Goal: Task Accomplishment & Management: Complete application form

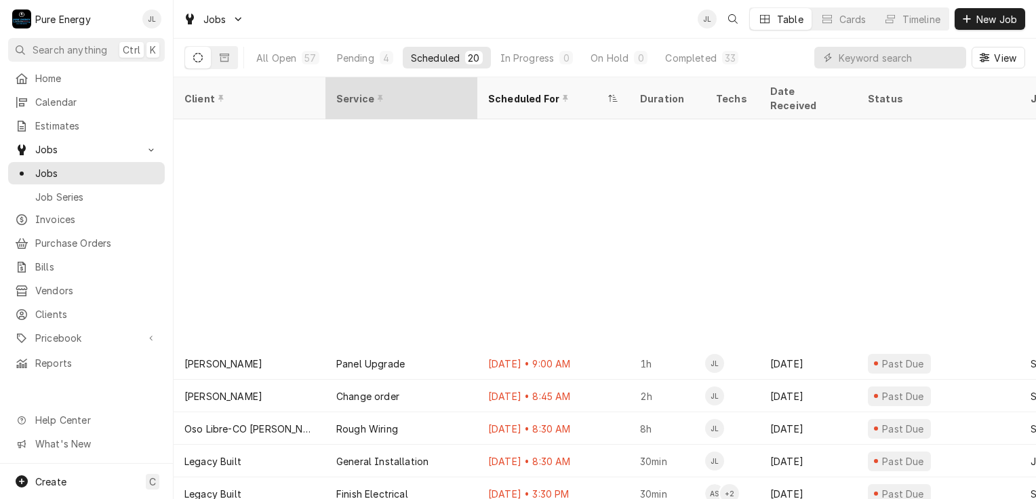
scroll to position [265, 0]
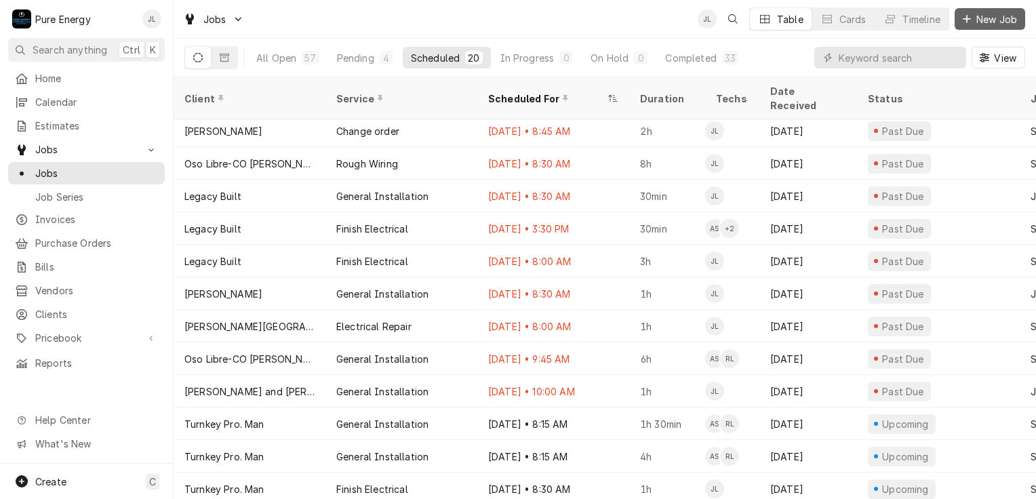
click at [990, 18] on span "New Job" at bounding box center [997, 19] width 46 height 14
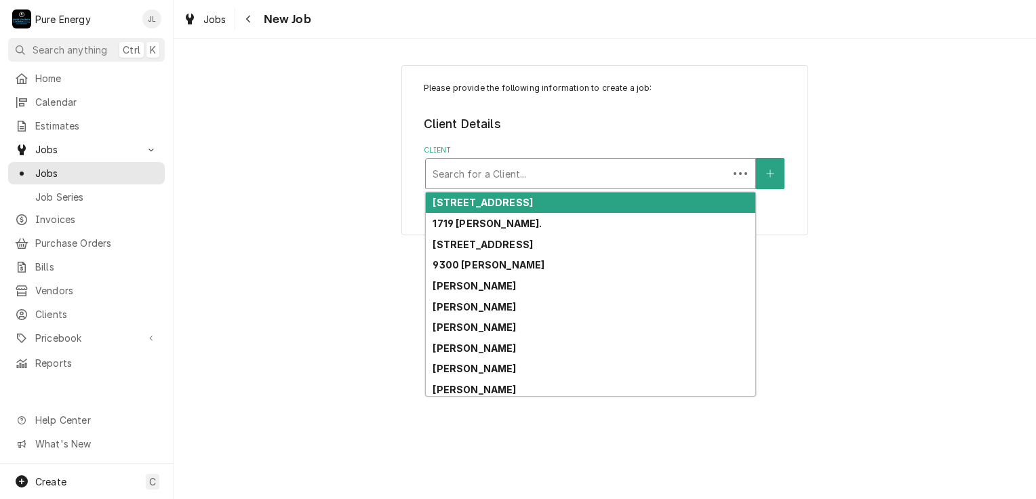
click at [487, 163] on div "Client" at bounding box center [577, 173] width 289 height 24
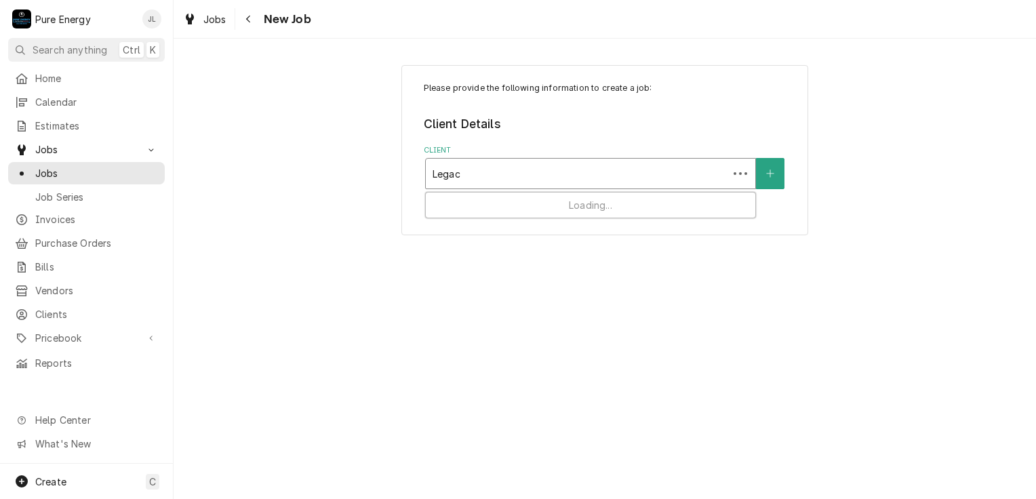
type input "Legacy"
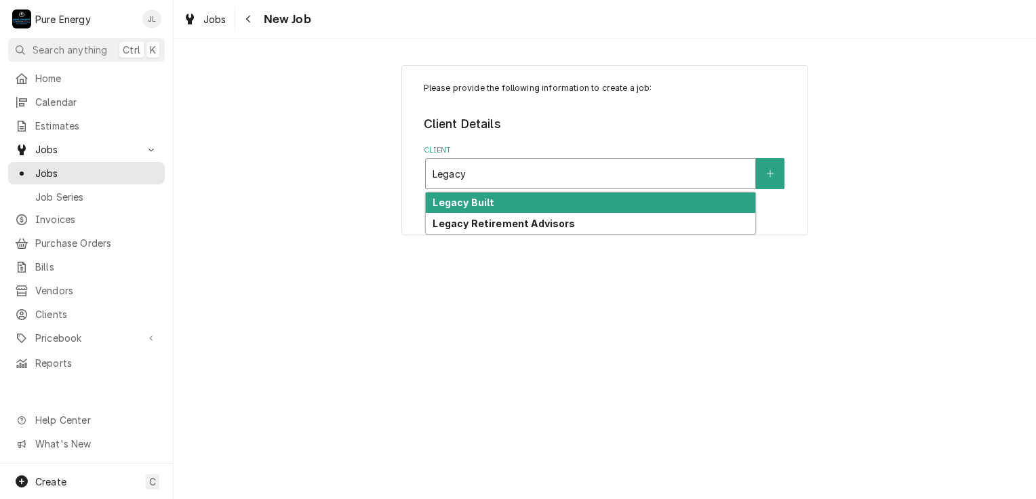
click at [486, 197] on strong "Legacy Built" at bounding box center [464, 203] width 62 height 12
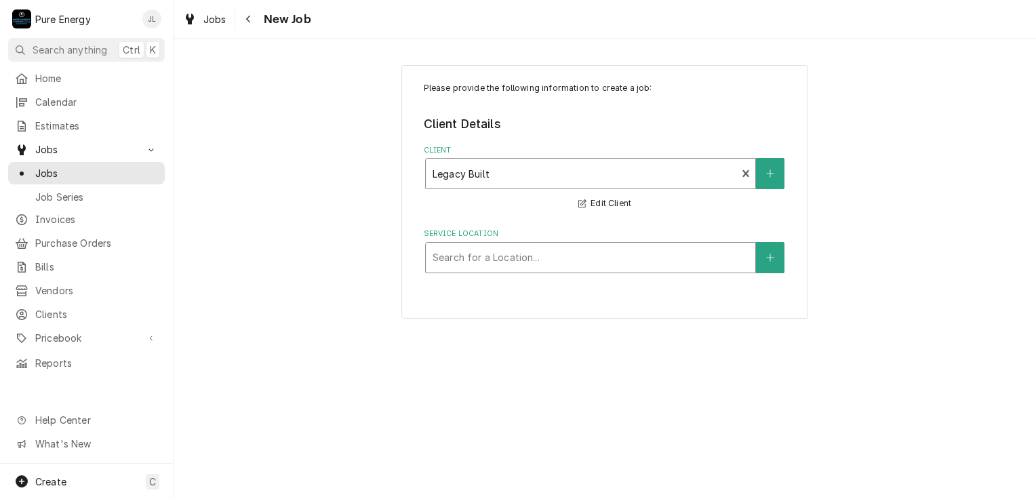
click at [504, 257] on div "Service Location" at bounding box center [591, 257] width 316 height 24
click at [591, 170] on div "Client" at bounding box center [591, 173] width 316 height 24
type input "Curt"
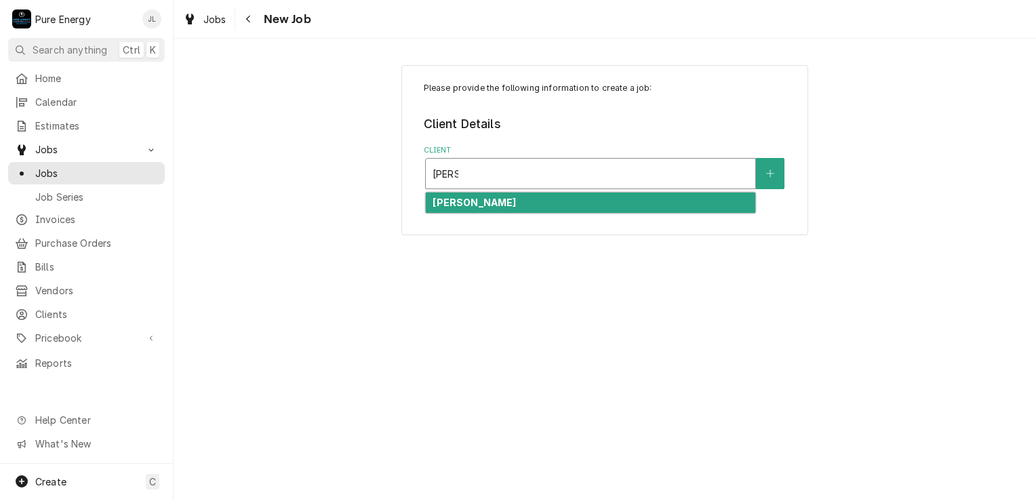
click at [495, 197] on strong "[PERSON_NAME]" at bounding box center [474, 203] width 83 height 12
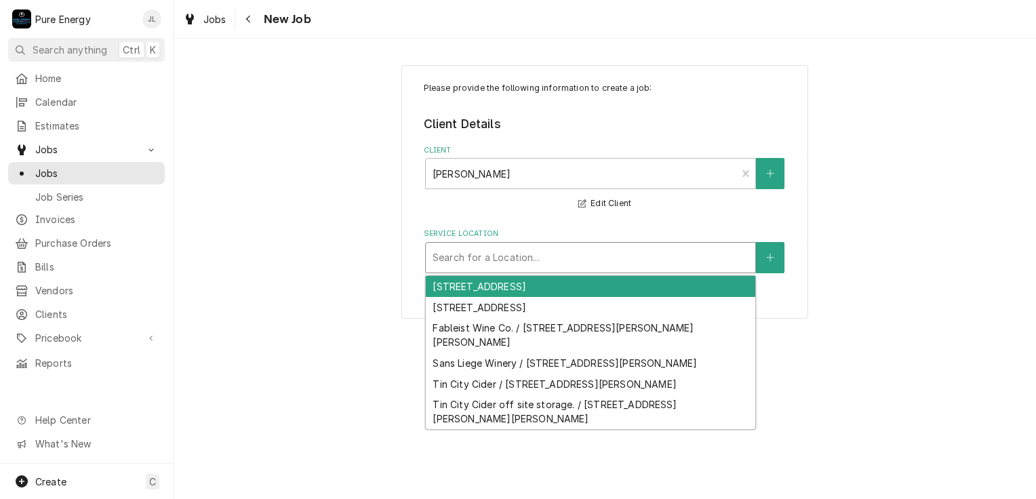
click at [486, 254] on div "Service Location" at bounding box center [591, 257] width 316 height 24
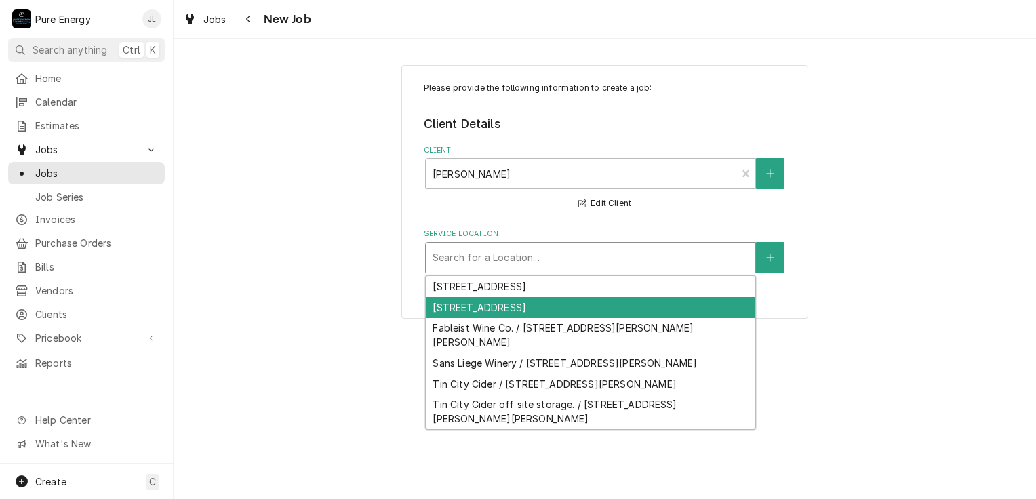
click at [517, 309] on div "[STREET_ADDRESS]" at bounding box center [591, 307] width 330 height 21
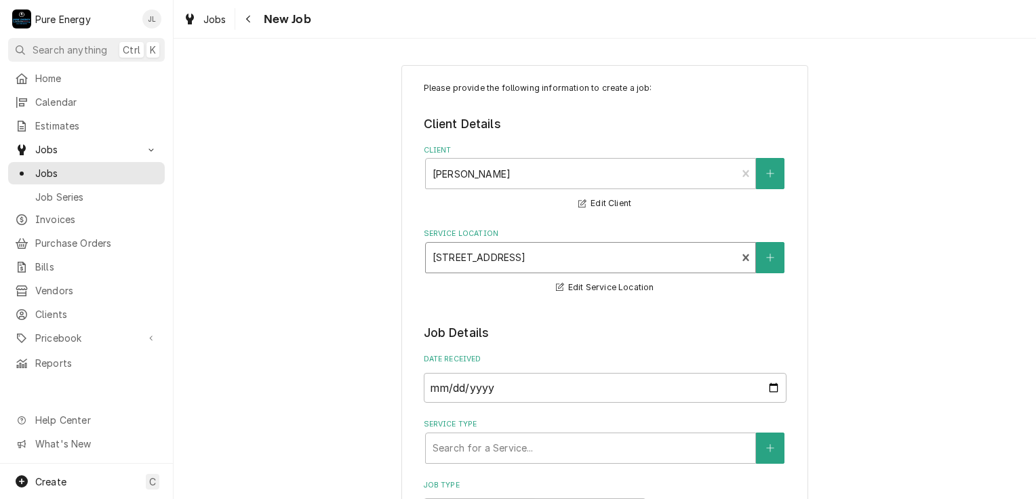
scroll to position [203, 0]
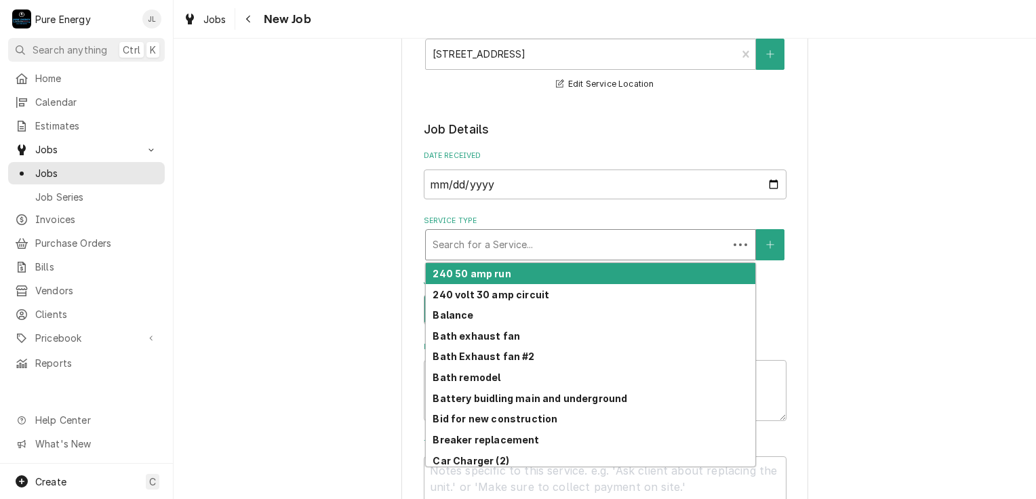
click at [515, 239] on div "Service Type" at bounding box center [577, 245] width 289 height 24
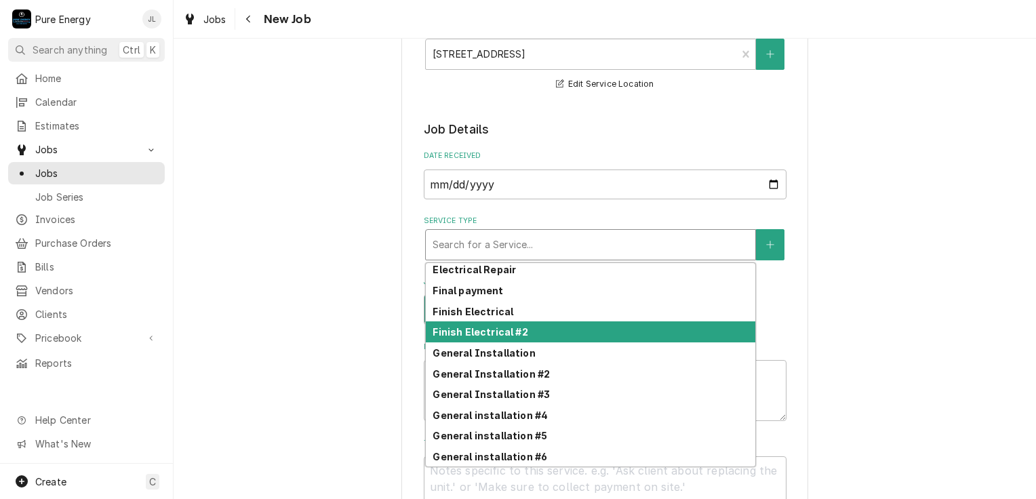
scroll to position [283, 0]
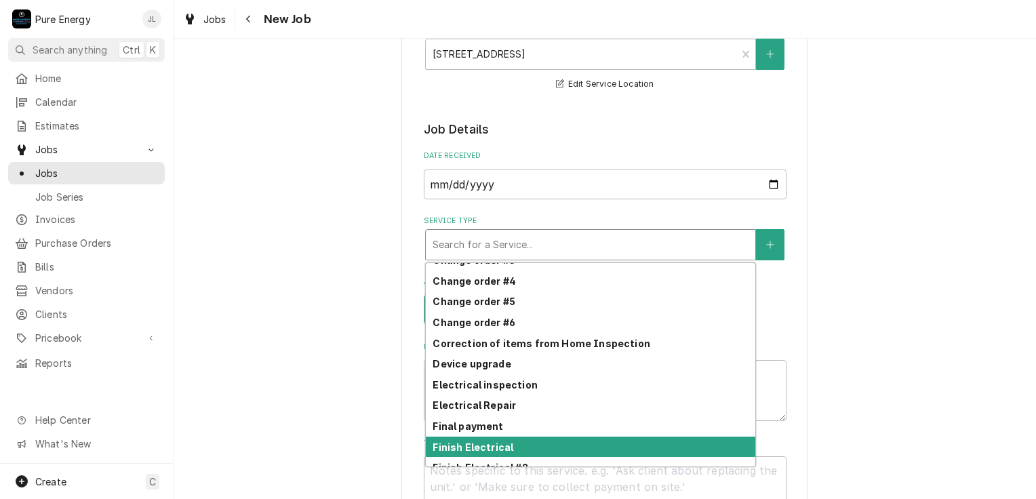
click at [515, 444] on div "Finish Electrical" at bounding box center [591, 447] width 330 height 21
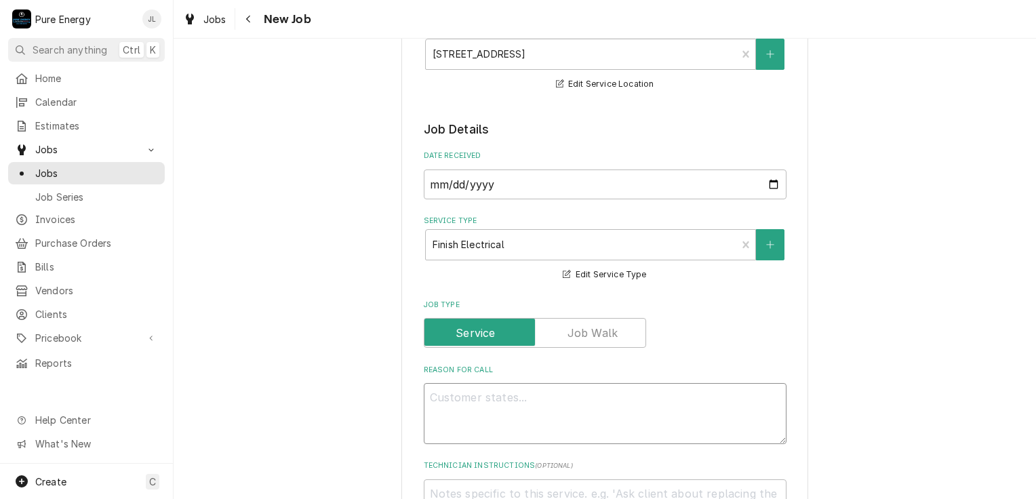
click at [494, 401] on textarea "Reason For Call" at bounding box center [605, 413] width 363 height 61
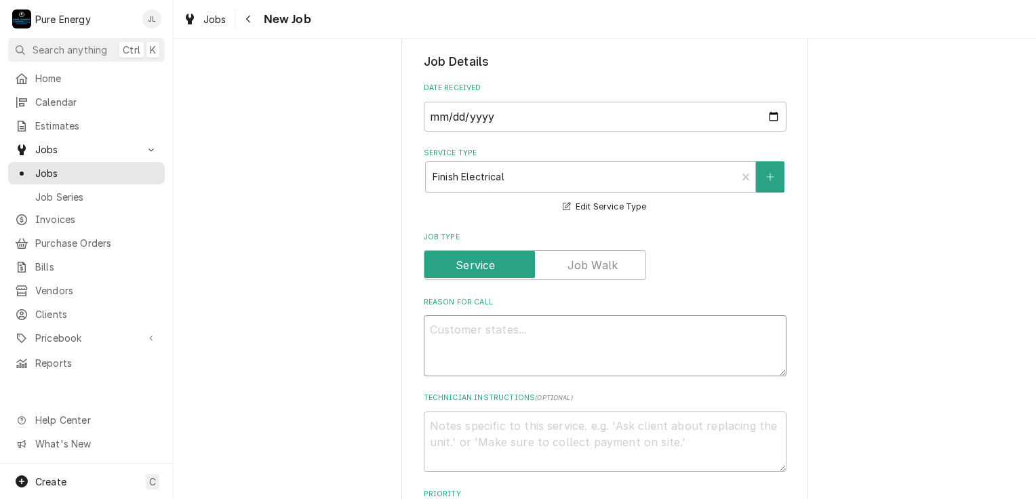
scroll to position [339, 0]
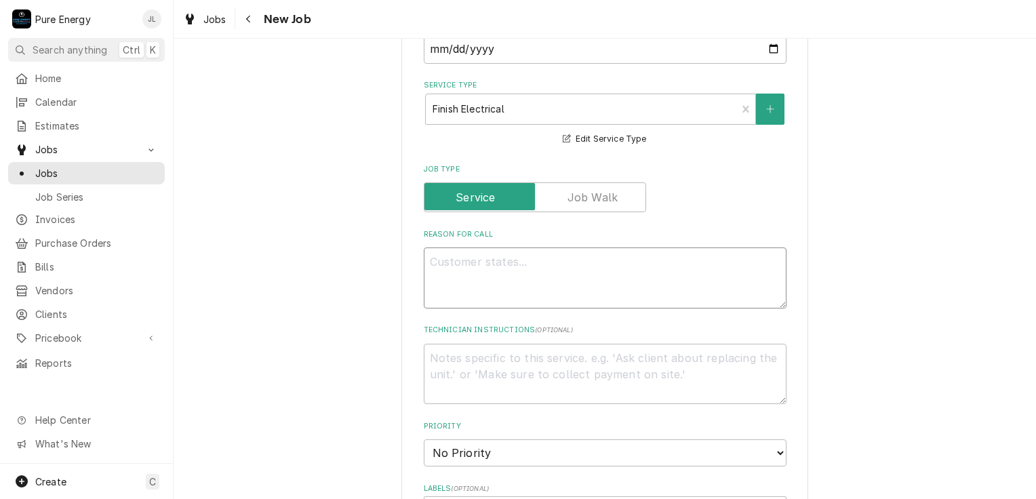
type textarea "x"
type textarea "I"
type textarea "x"
type textarea "In"
type textarea "x"
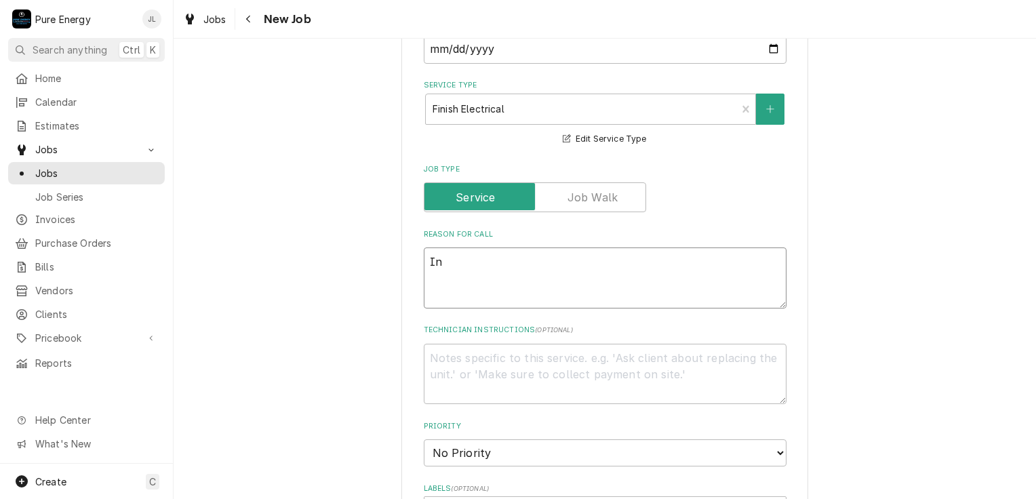
type textarea "In"
type textarea "x"
type textarea "In t"
type textarea "x"
type textarea "In th"
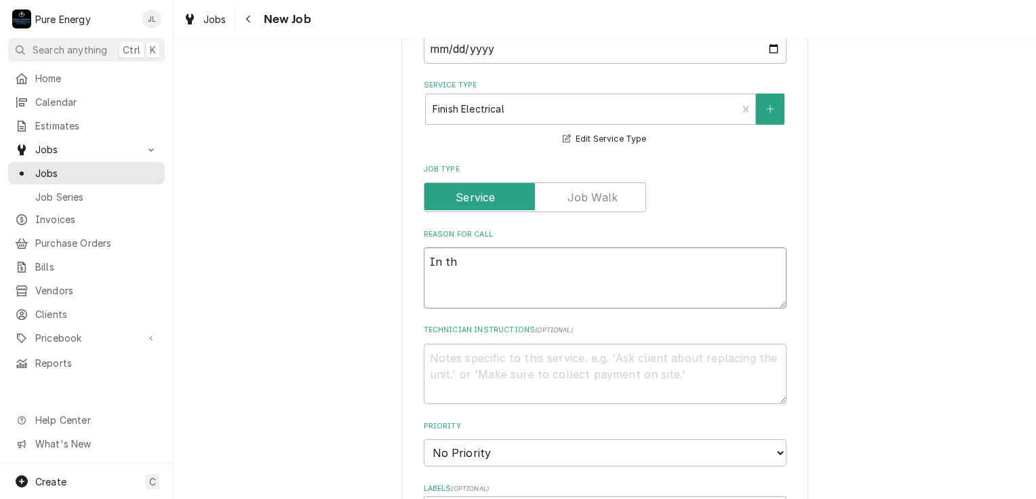
type textarea "x"
type textarea "In the"
type textarea "x"
type textarea "In the o"
type textarea "x"
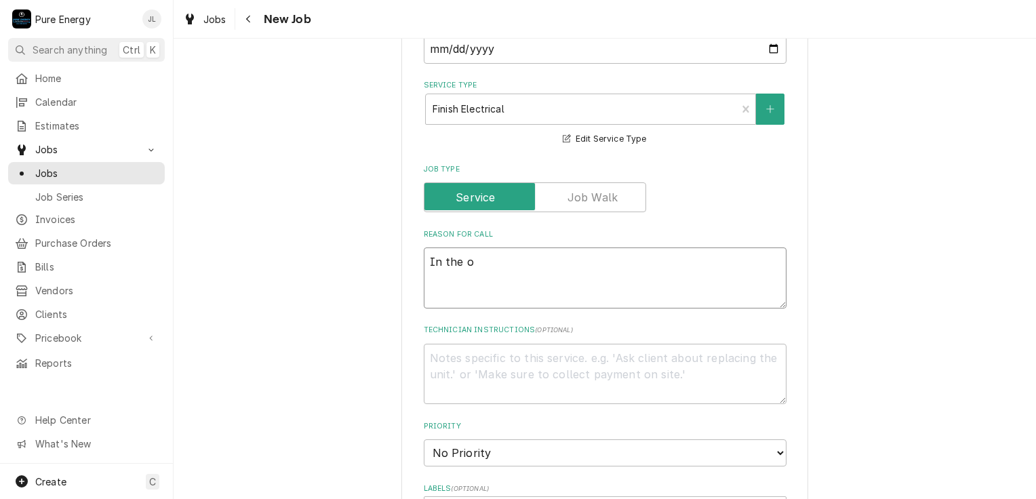
type textarea "In the of"
type textarea "x"
type textarea "In the off"
type textarea "x"
type textarea "In the offi"
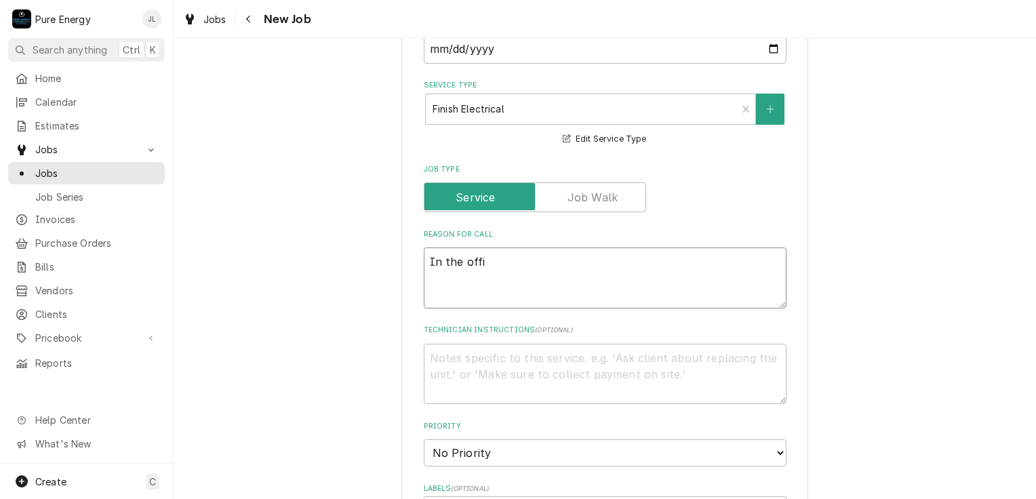
type textarea "x"
type textarea "In the offic"
type textarea "x"
type textarea "In the office"
type textarea "x"
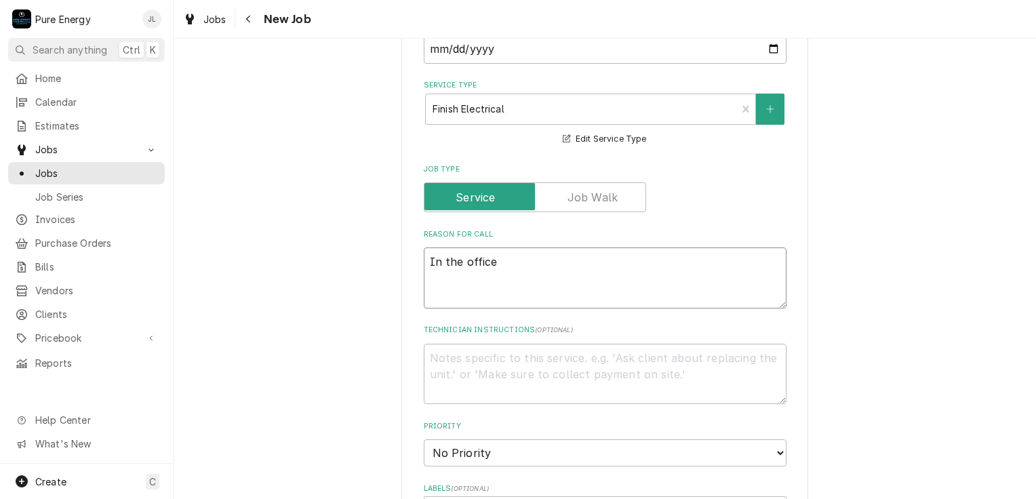
type textarea "In the office,"
type textarea "x"
type textarea "In the office,"
type textarea "x"
type textarea "In the office, h"
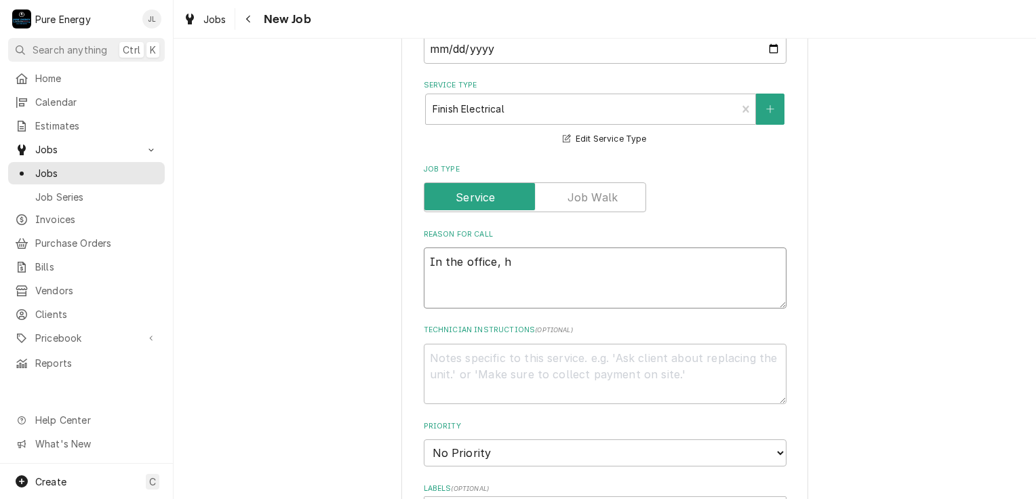
type textarea "x"
type textarea "In the office, he"
type textarea "x"
type textarea "In the office, he"
type textarea "x"
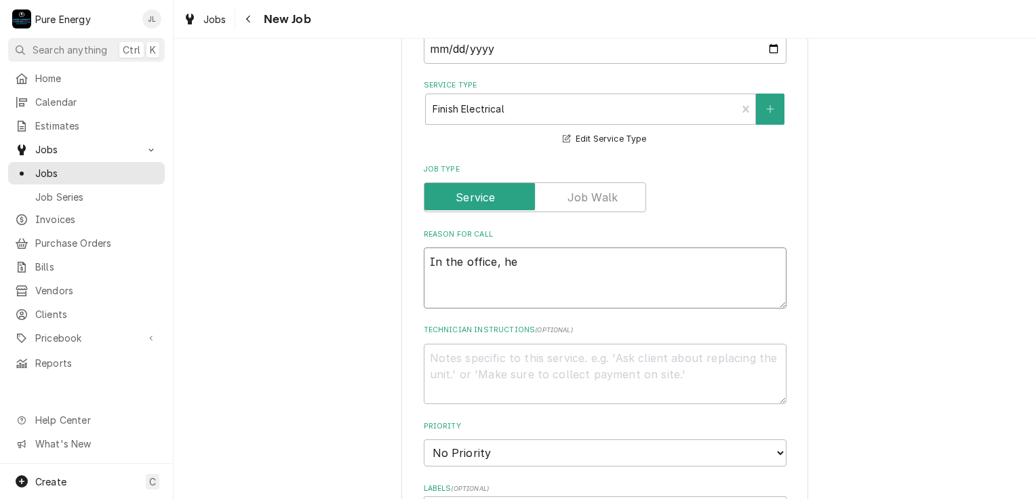
type textarea "In the office, he w"
type textarea "x"
type textarea "In the office, he wan"
type textarea "x"
type textarea "In the office, he want"
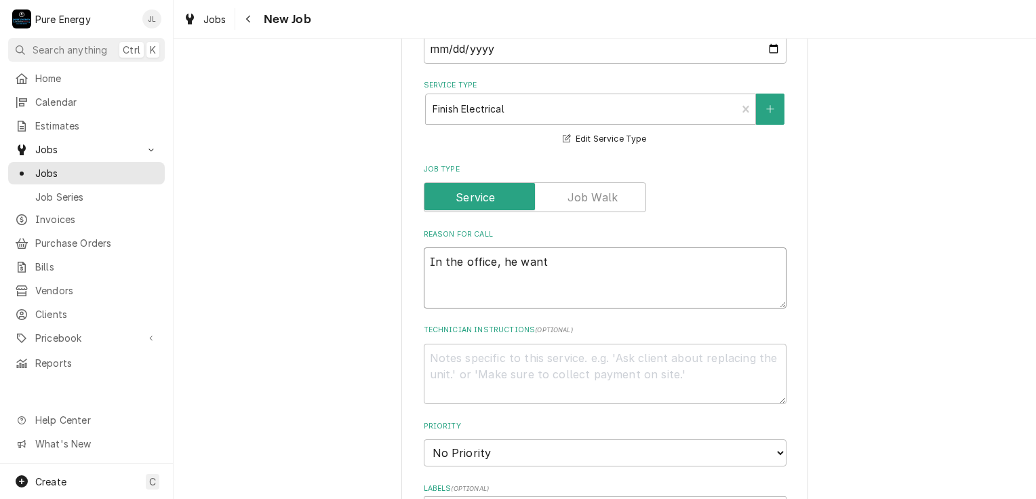
type textarea "x"
type textarea "In the office, he wants"
type textarea "x"
type textarea "In the office, he wants"
type textarea "x"
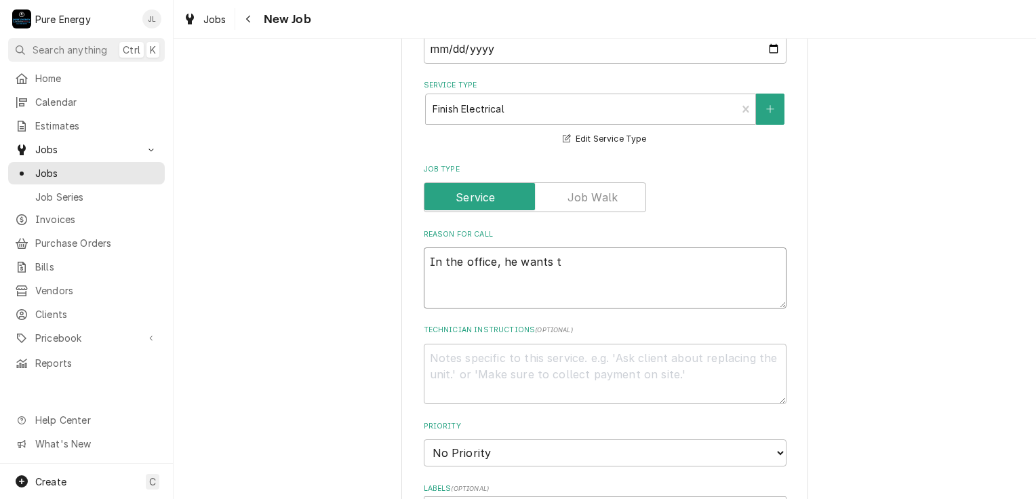
type textarea "In the office, he wants to"
type textarea "x"
type textarea "In the office, he wants to"
type textarea "x"
type textarea "In the office, he wants to l"
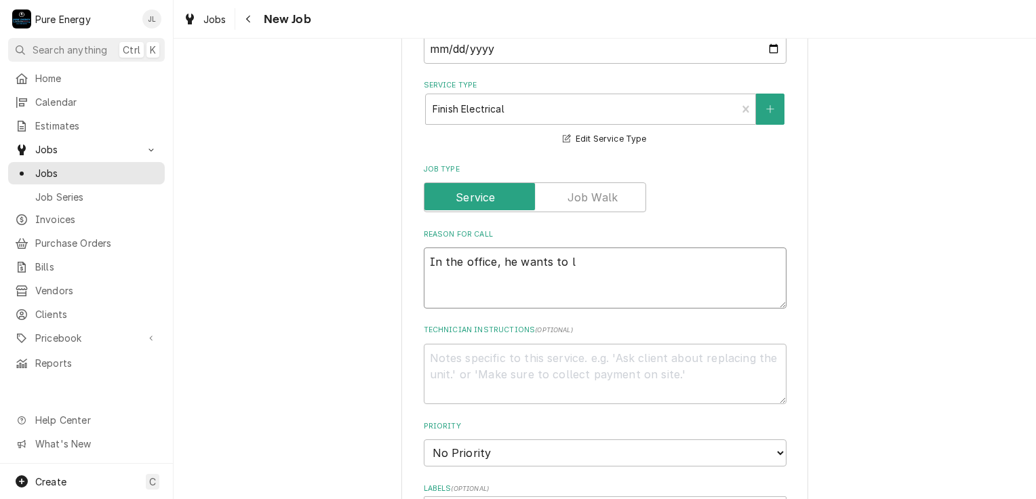
type textarea "x"
type textarea "In the office, he wants to lo"
type textarea "x"
type textarea "In the office, he wants to low"
type textarea "x"
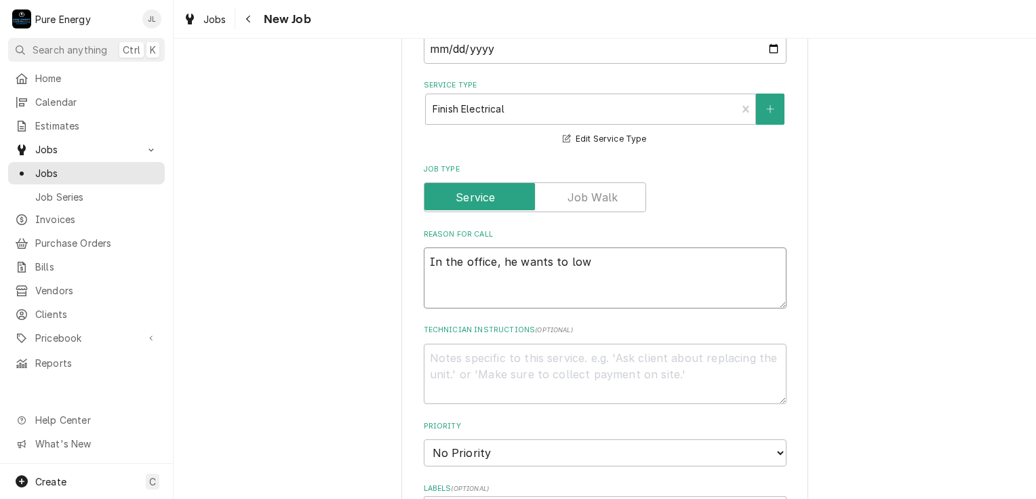
type textarea "In the office, he wants to lowe"
type textarea "x"
type textarea "In the office, he wants to lower"
type textarea "x"
type textarea "In the office, he wants to lower"
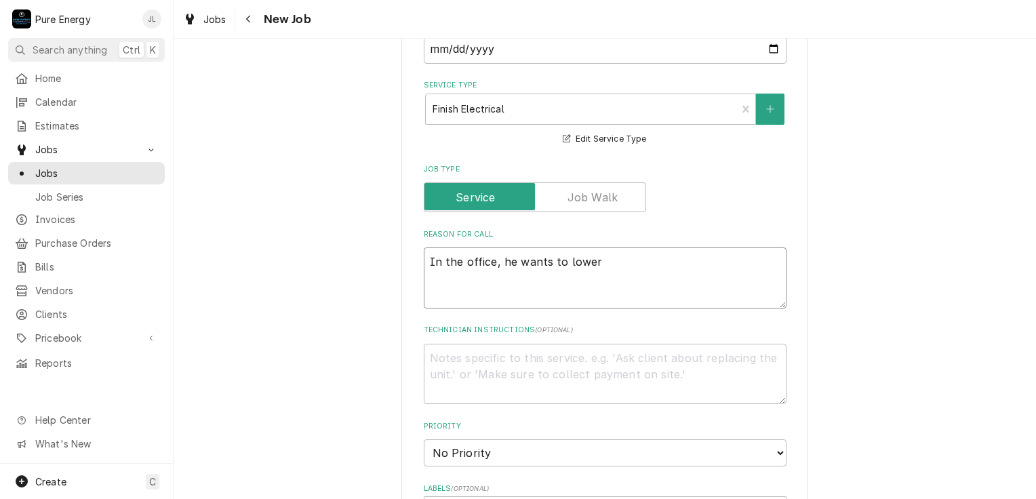
type textarea "x"
type textarea "In the office, he wants to lower a"
type textarea "x"
type textarea "In the office, he wants to lower al"
type textarea "x"
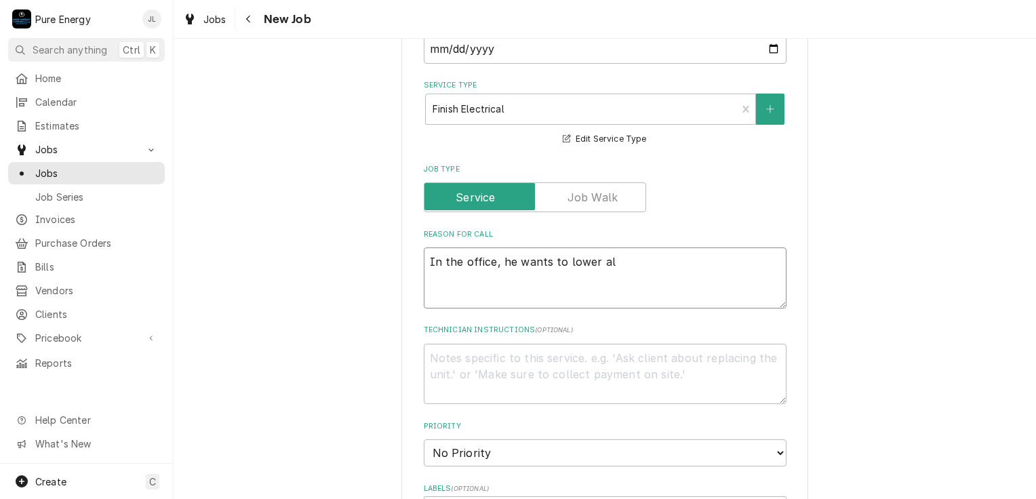
type textarea "In the office, he wants to lower all"
type textarea "x"
type textarea "In the office, he wants to lower all"
type textarea "x"
type textarea "In the office, he wants to lower all t"
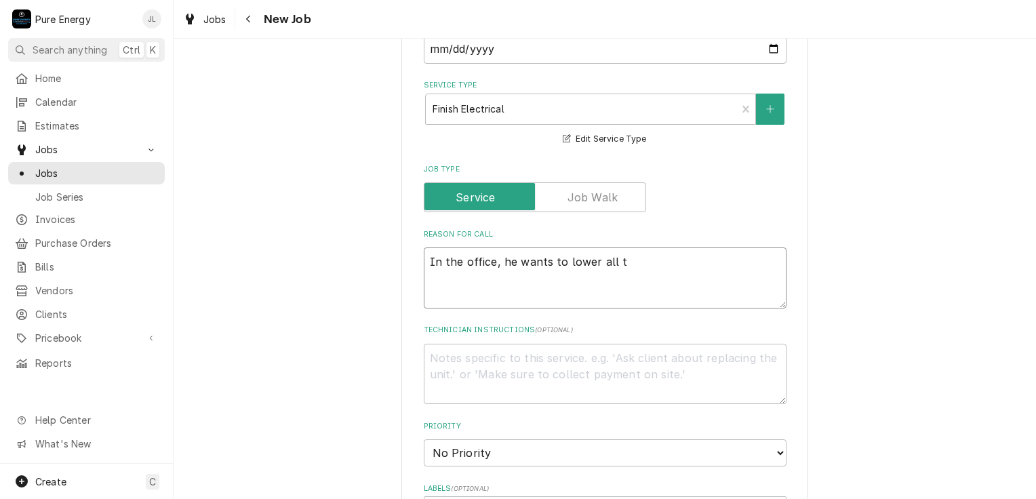
type textarea "x"
type textarea "In the office, he wants to lower all th"
type textarea "x"
type textarea "In the office, he wants to lower all the"
type textarea "x"
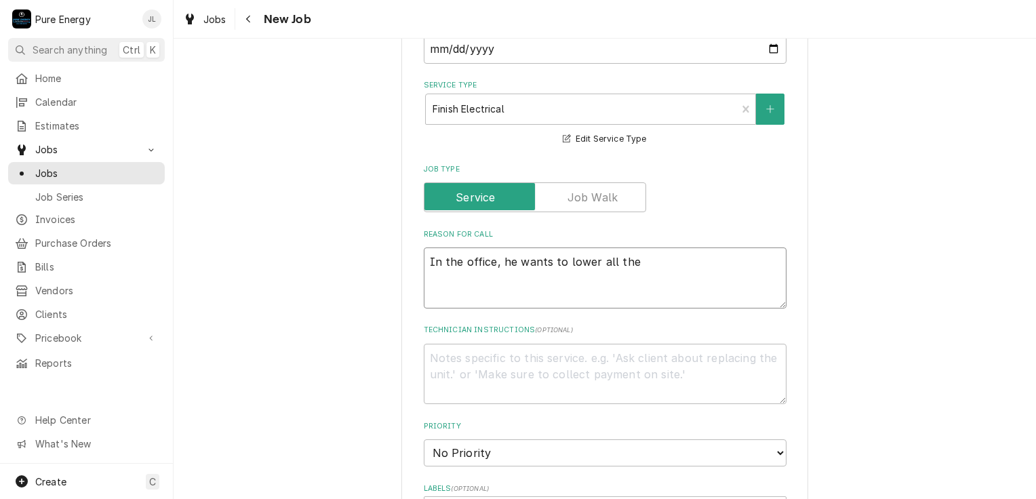
type textarea "In the office, he wants to lower all the"
type textarea "x"
type textarea "In the office, he wants to lower all the l"
type textarea "x"
type textarea "In the office, he wants to lower all the li"
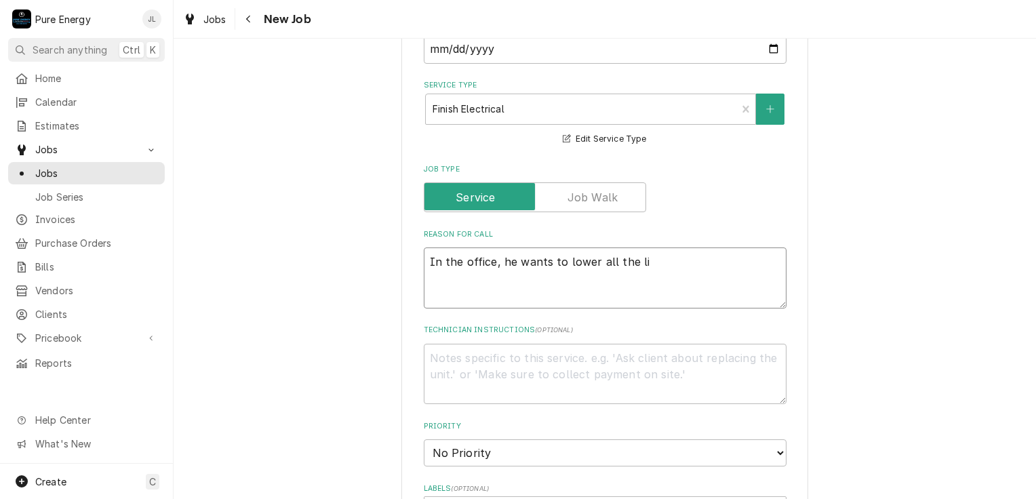
type textarea "x"
type textarea "In the office, he wants to lower all the ligh"
type textarea "x"
type textarea "In the office, he wants to lower all the light"
type textarea "x"
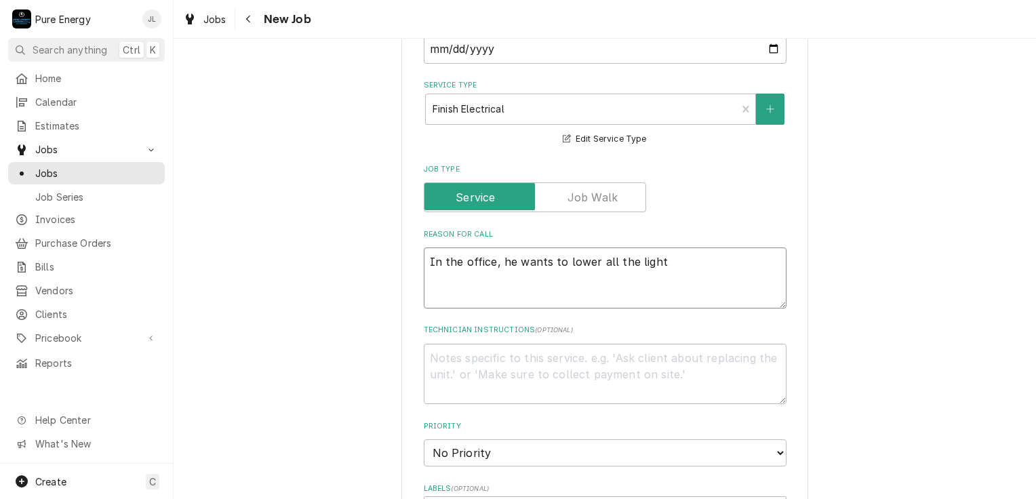
type textarea "In the office, he wants to lower all the lights"
type textarea "x"
type textarea "In the office, he wants to lower all the lights"
type textarea "x"
type textarea "In the office, he wants to lower all the lights a"
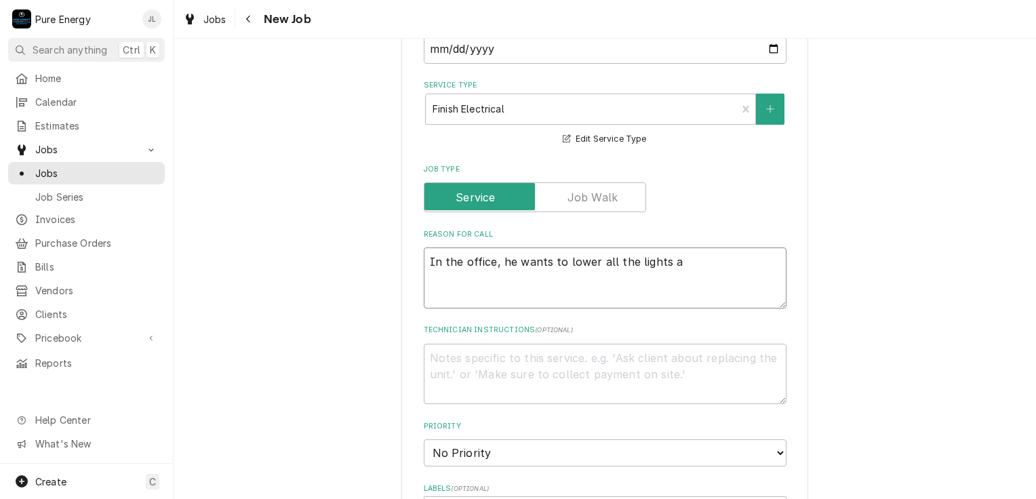
type textarea "x"
type textarea "In the office, he wants to lower all the lights abo"
type textarea "x"
type textarea "In the office, he wants to lower all the lights abou"
type textarea "x"
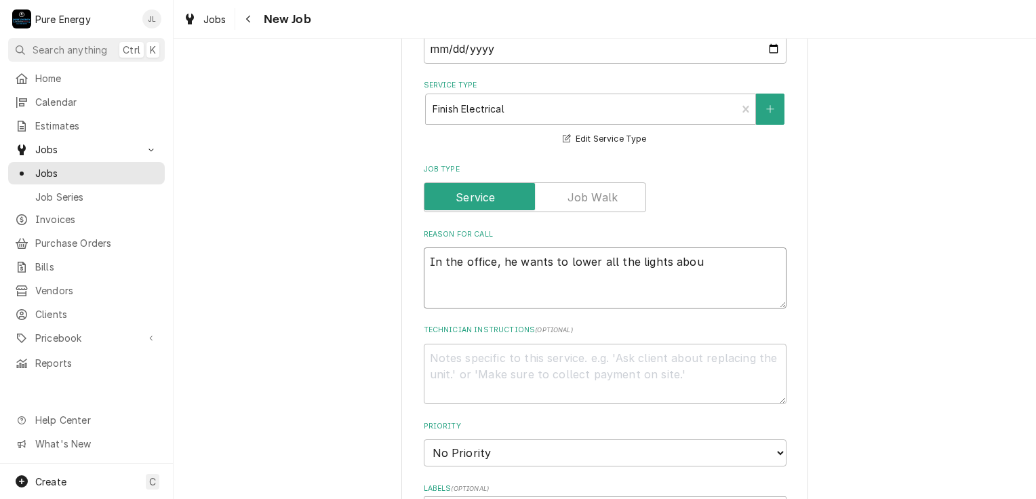
type textarea "In the office, he wants to lower all the lights about"
type textarea "x"
type textarea "In the office, he wants to lower all the lights about"
type textarea "x"
type textarea "In the office, he wants to lower all the lights about 1"
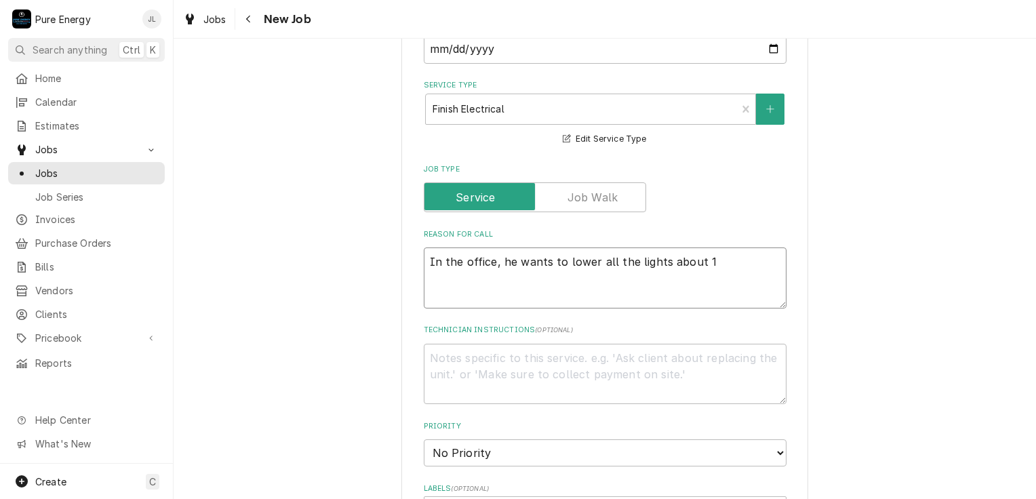
type textarea "x"
type textarea "In the office, he wants to lower all the lights about 1."
type textarea "x"
type textarea "In the office, he wants to lower all the lights about 1.5"
type textarea "x"
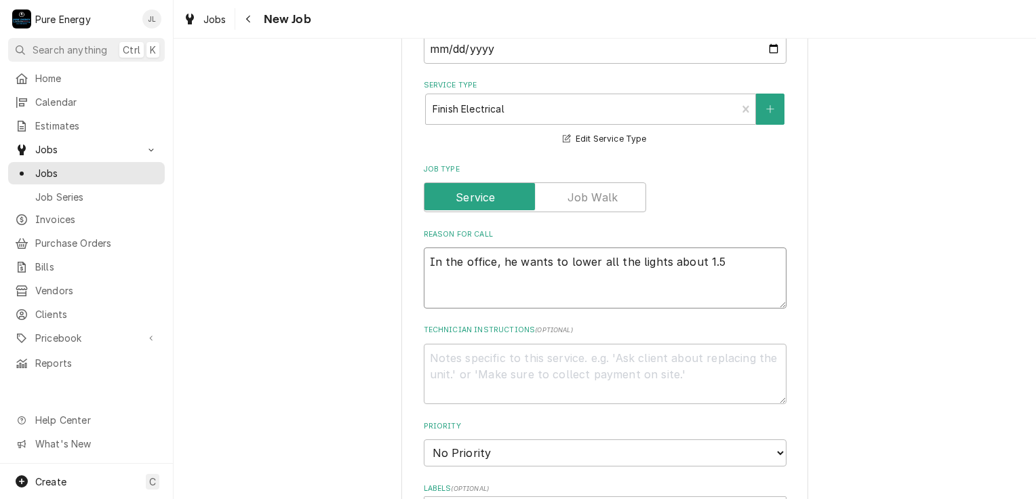
type textarea "In the office, he wants to lower all the lights about 1.5"
type textarea "x"
type textarea "In the office, he wants to lower all the lights about 1.5 i"
type textarea "x"
type textarea "In the office, he wants to lower all the lights about 1.5 in"
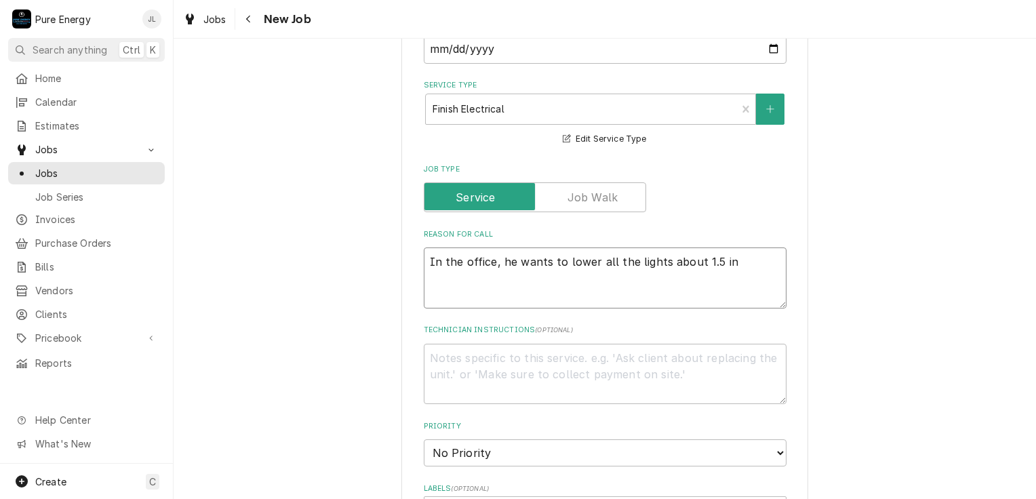
type textarea "x"
type textarea "In the office, he wants to lower all the lights about 1.5 inch"
type textarea "x"
type textarea "In the office, he wants to lower all the lights about 1.5 inche"
type textarea "x"
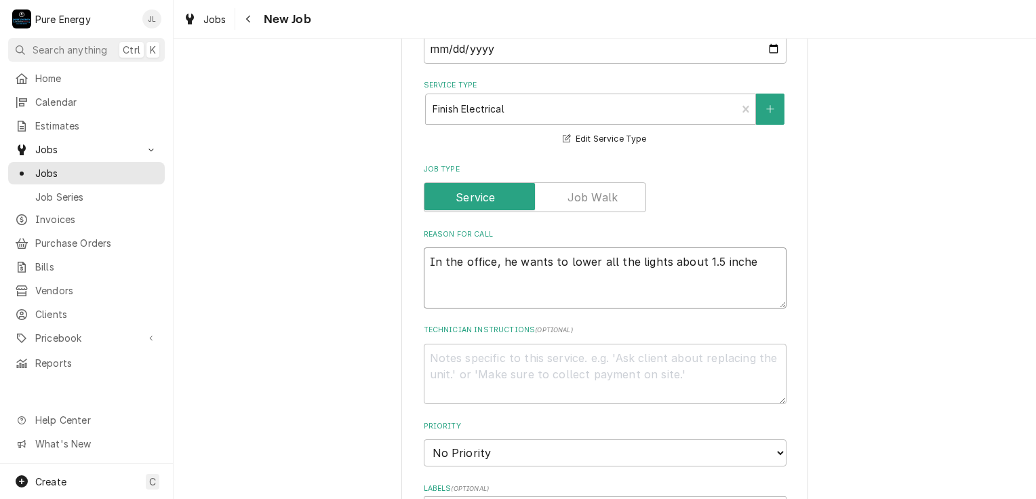
type textarea "In the office, he wants to lower all the lights about 1.5 inches"
type textarea "x"
type textarea "In the office, he wants to lower all the lights about 1.5 inches."
type textarea "x"
type textarea "In the office, he wants to lower all the lights about 1.5 inches."
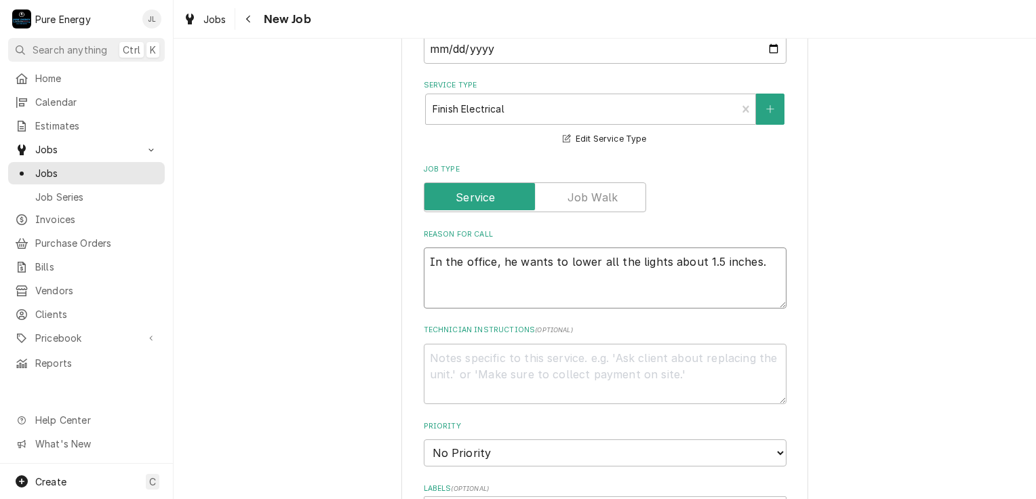
type textarea "x"
type textarea "In the office, he wants to lower all the lights about 1.5 inches."
type textarea "x"
type textarea "In the office, he wants to lower all the lights about 1.5 inches. W"
type textarea "x"
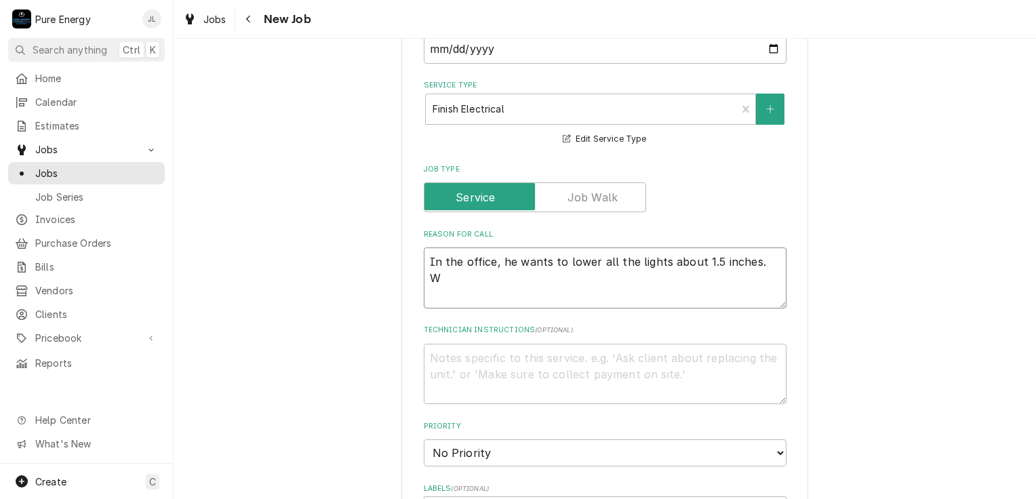
type textarea "In the office, he wants to lower all the lights about 1.5 inches. We"
type textarea "x"
type textarea "In the office, he wants to lower all the lights about 1.5 inches. We"
type textarea "x"
type textarea "In the office, he wants to lower all the lights about 1.5 inches. We w"
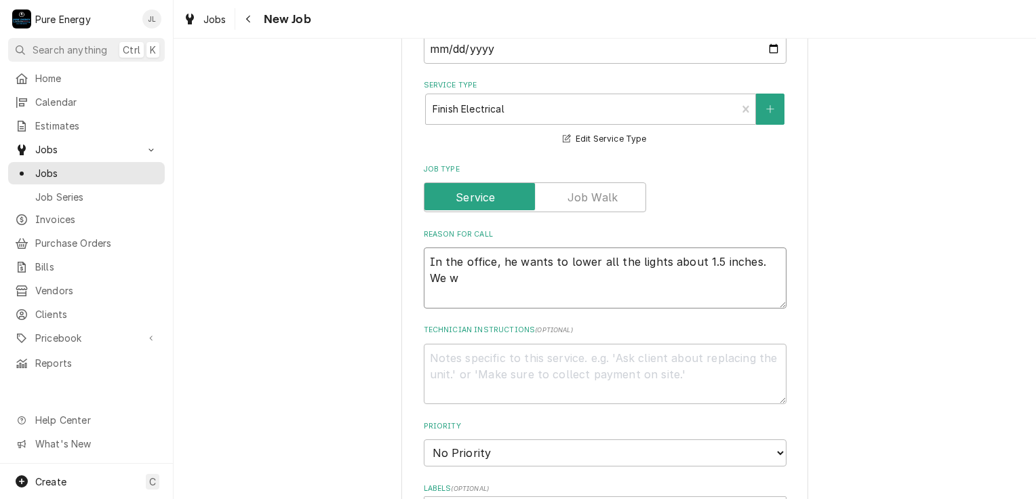
type textarea "x"
type textarea "In the office, he wants to lower all the lights about 1.5 inches. We wi"
type textarea "x"
type textarea "In the office, he wants to lower all the lights about 1.5 inches. We wil"
type textarea "x"
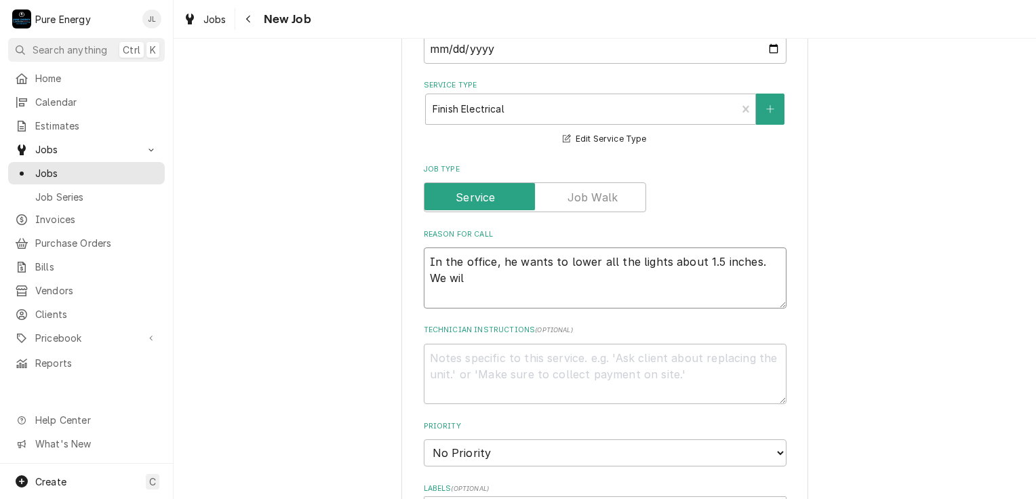
type textarea "In the office, he wants to lower all the lights about 1.5 inches. We will"
type textarea "x"
type textarea "In the office, he wants to lower all the lights about 1.5 inches. We will"
type textarea "x"
type textarea "In the office, he wants to lower all the lights about 1.5 inches. We will m"
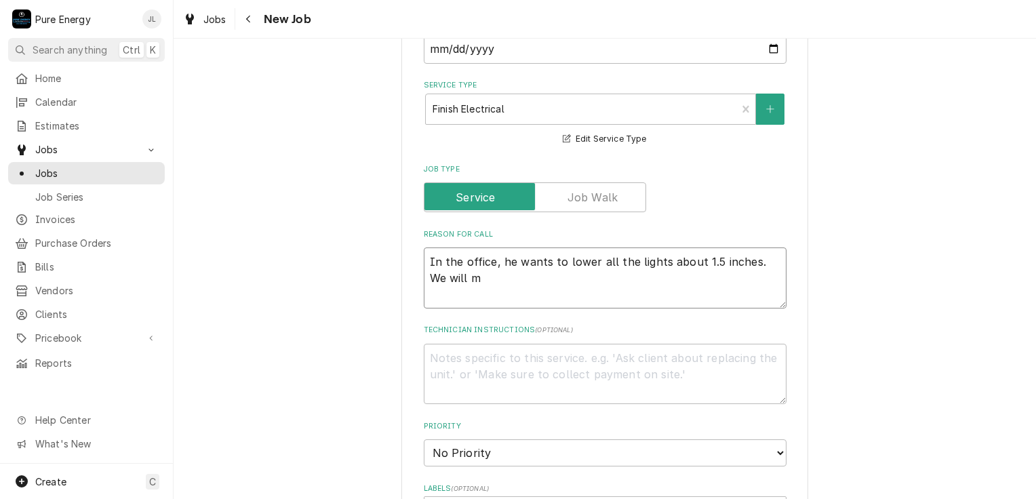
type textarea "x"
type textarea "In the office, he wants to lower all the lights about 1.5 inches. We will me"
type textarea "x"
type textarea "In the office, he wants to lower all the lights about 1.5 inches. We will meat"
type textarea "x"
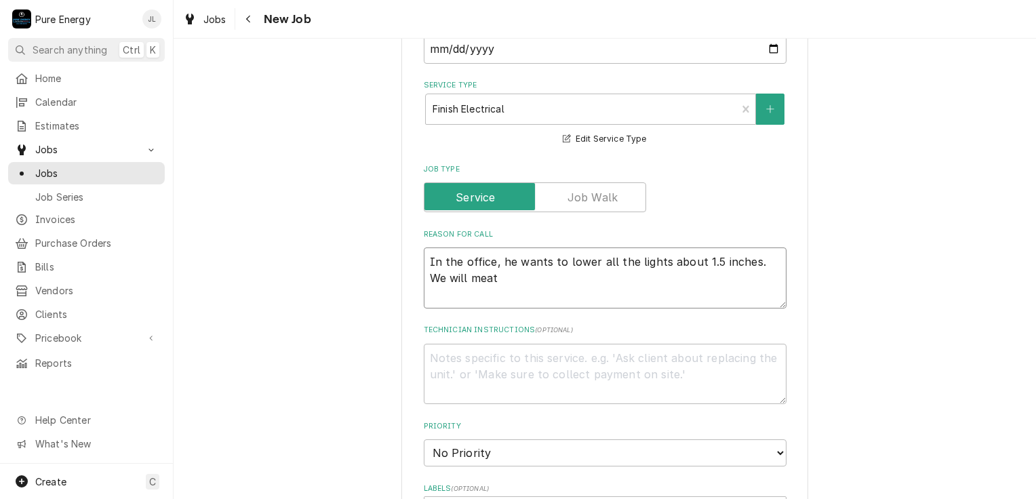
type textarea "In the office, he wants to lower all the lights about 1.5 inches. We will meat"
type textarea "x"
type textarea "In the office, he wants to lower all the lights about 1.5 inches. We will meat h"
type textarea "x"
type textarea "In the office, he wants to lower all the lights about 1.5 inches. We will meat"
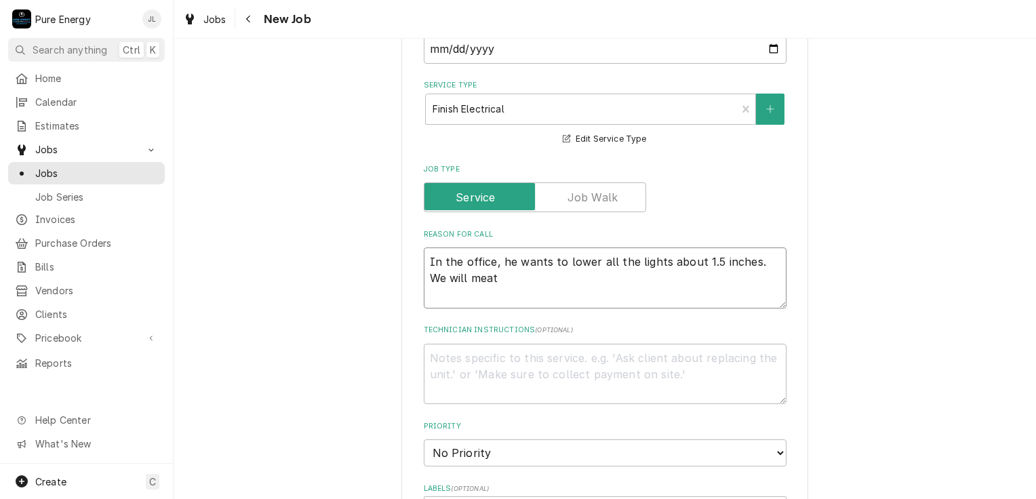
type textarea "x"
type textarea "In the office, he wants to lower all the lights about 1.5 inches. We will meat"
type textarea "x"
type textarea "In the office, he wants to lower all the lights about 1.5 inches. We will mea"
type textarea "x"
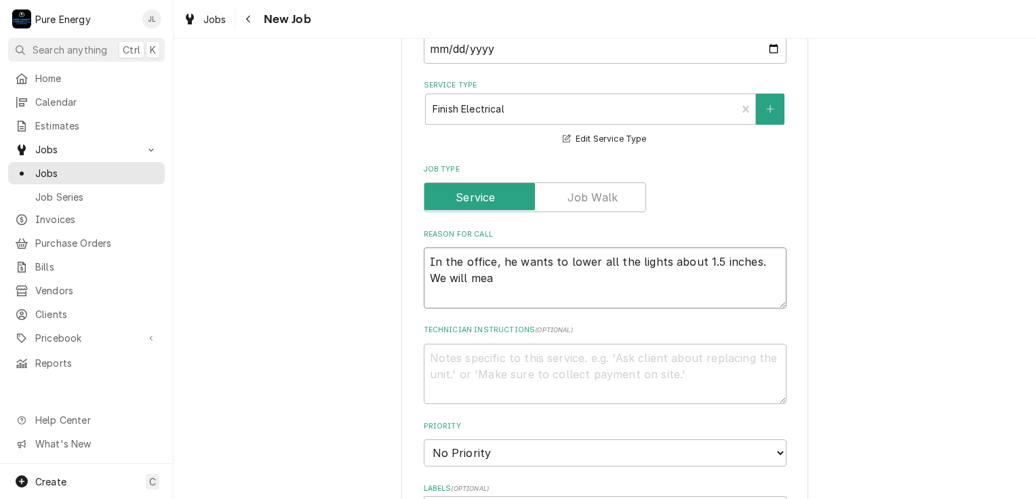
type textarea "In the office, he wants to lower all the lights about 1.5 inches. We will me"
type textarea "x"
type textarea "In the office, he wants to lower all the lights about 1.5 inches. We will mee"
type textarea "x"
type textarea "In the office, he wants to lower all the lights about 1.5 inches. We will meet"
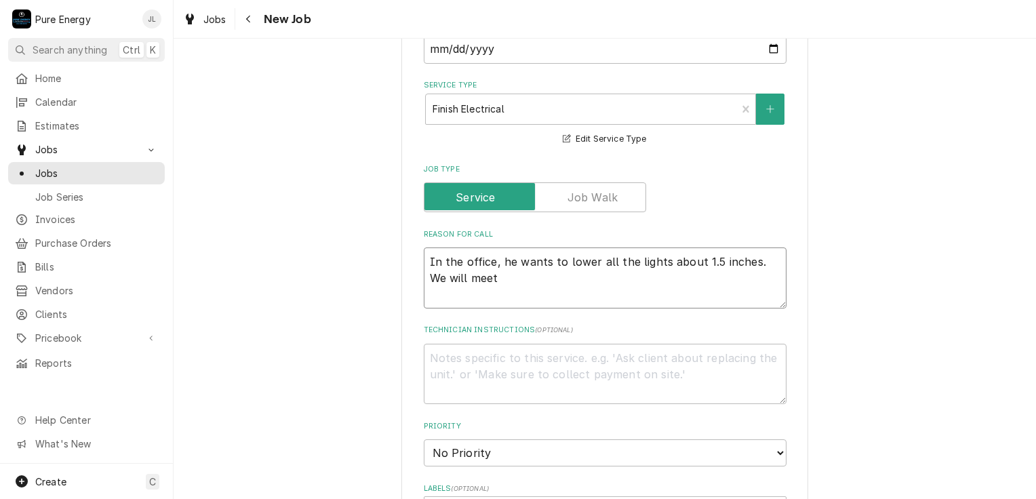
type textarea "x"
type textarea "In the office, he wants to lower all the lights about 1.5 inches. We will meet"
type textarea "x"
type textarea "In the office, he wants to lower all the lights about 1.5 inches. We will meet h"
type textarea "x"
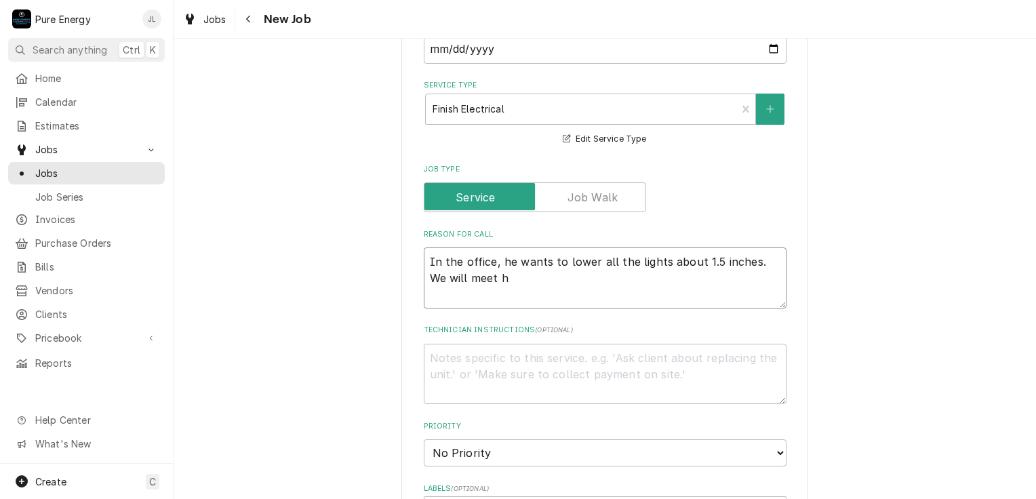
type textarea "In the office, he wants to lower all the lights about 1.5 inches. We will meet …"
type textarea "x"
type textarea "In the office, he wants to lower all the lights about 1.5 inches. We will meet …"
type textarea "x"
type textarea "In the office, he wants to lower all the lights about 1.5 inches. We will meet …"
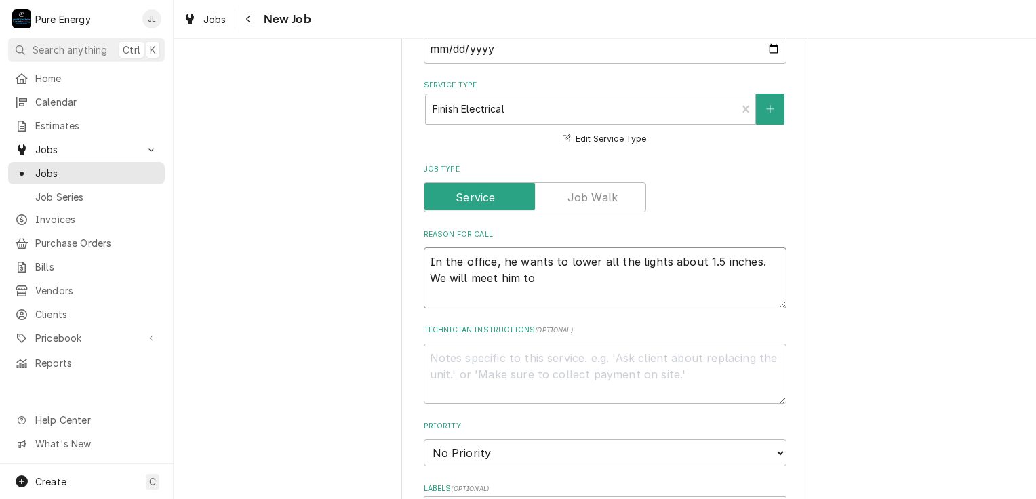
type textarea "x"
type textarea "In the office, he wants to lower all the lights about 1.5 inches. We will meet …"
type textarea "x"
type textarea "In the office, he wants to lower all the lights about 1.5 inches. We will meet …"
type textarea "x"
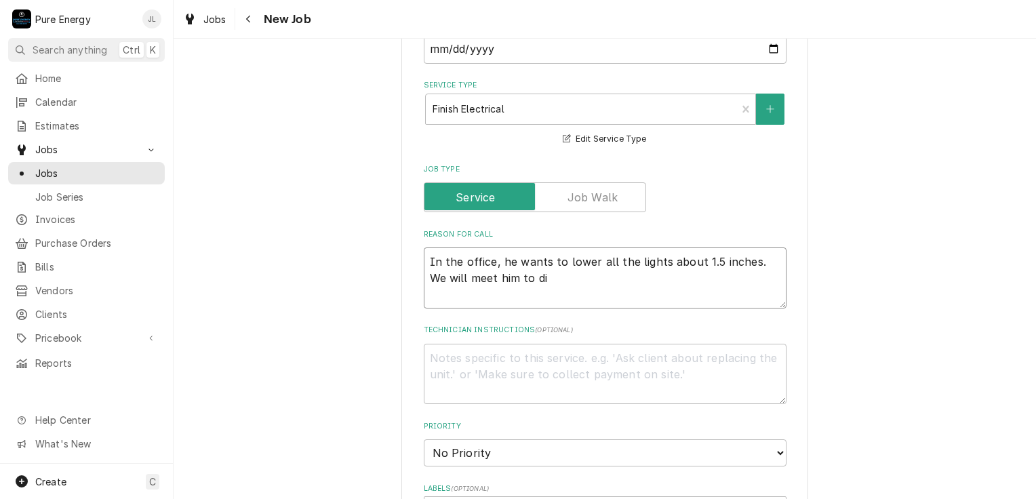
type textarea "In the office, he wants to lower all the lights about 1.5 inches. We will meet …"
type textarea "x"
type textarea "In the office, he wants to lower all the lights about 1.5 inches. We will meet …"
type textarea "x"
type textarea "In the office, he wants to lower all the lights about 1.5 inches. We will meet …"
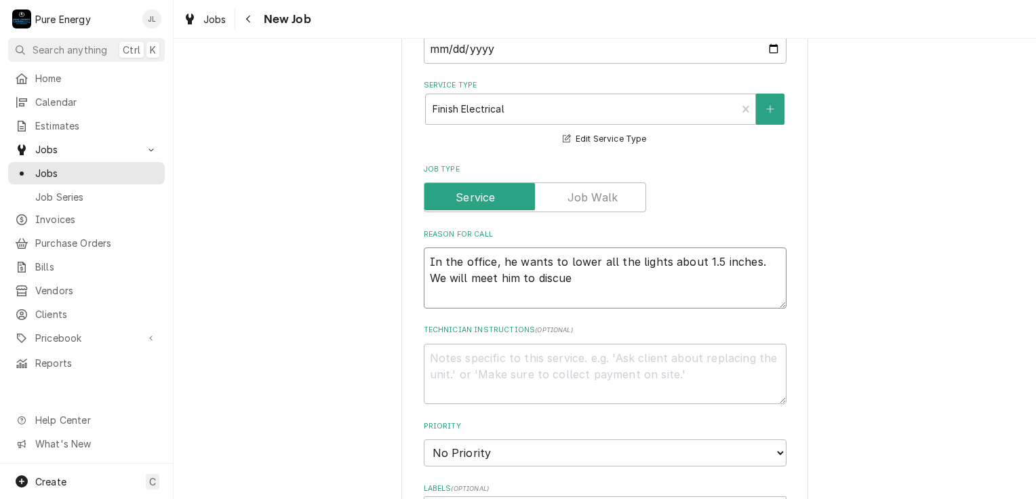
type textarea "x"
type textarea "In the office, he wants to lower all the lights about 1.5 inches. We will meet …"
type textarea "x"
type textarea "In the office, he wants to lower all the lights about 1.5 inches. We will meet …"
type textarea "x"
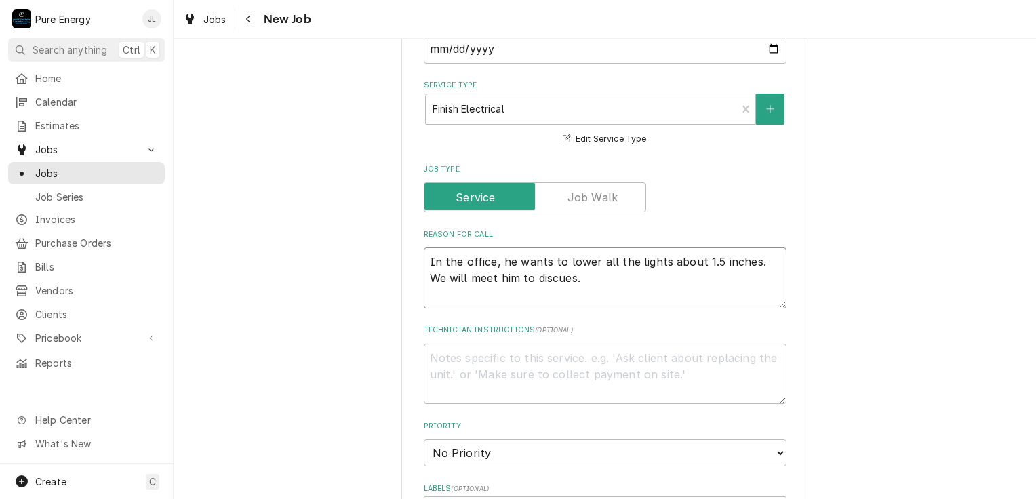
type textarea "In the office, he wants to lower all the lights about 1.5 inches. We will meet …"
type textarea "x"
type textarea "In the office, he wants to lower all the lights about 1.5 inches. We will meet …"
type textarea "x"
type textarea "In the office, he wants to lower all the lights about 1.5 inches. We will meet …"
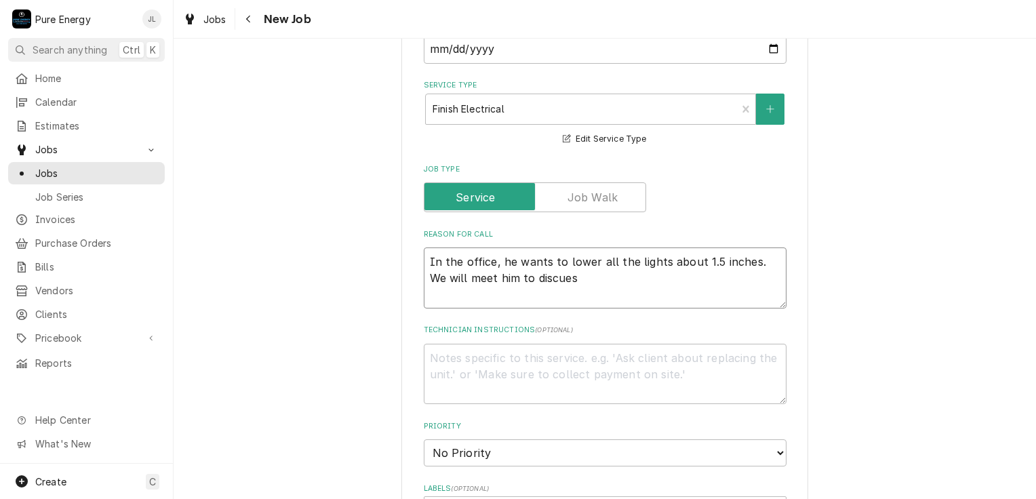
type textarea "x"
type textarea "In the office, he wants to lower all the lights about 1.5 inches. We will meet …"
type textarea "x"
type textarea "In the office, he wants to lower all the lights about 1.5 inches. We will meet …"
type textarea "x"
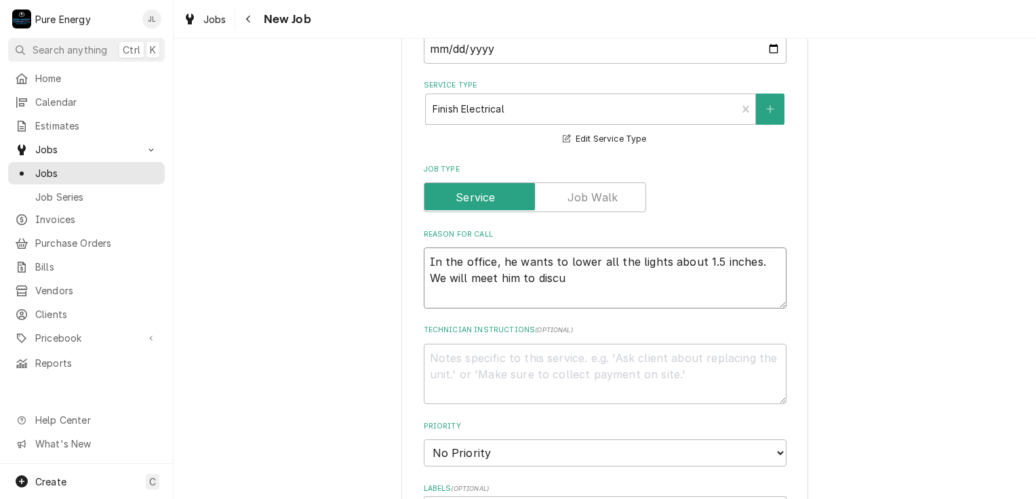
type textarea "In the office, he wants to lower all the lights about 1.5 inches. We will meet …"
type textarea "x"
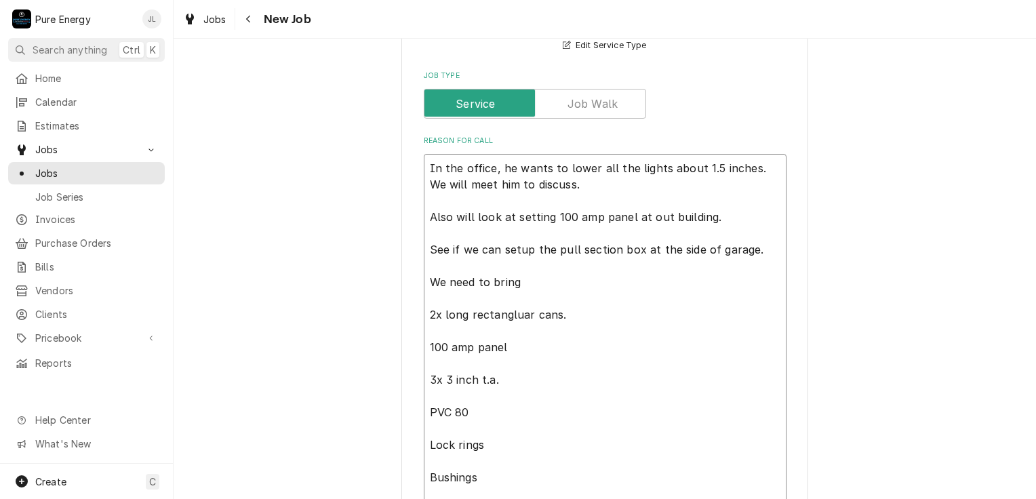
scroll to position [449, 0]
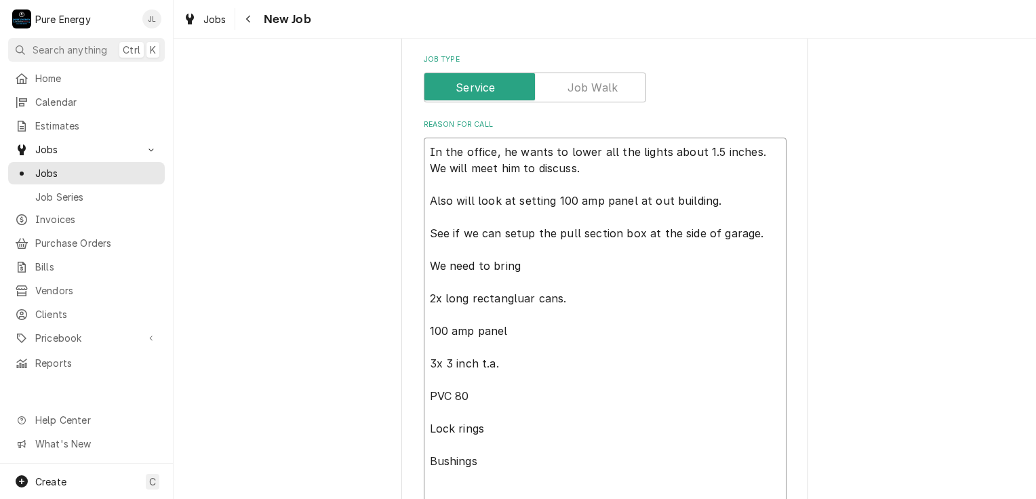
click at [763, 229] on textarea "In the office, he wants to lower all the lights about 1.5 inches. We will meet …" at bounding box center [605, 323] width 363 height 370
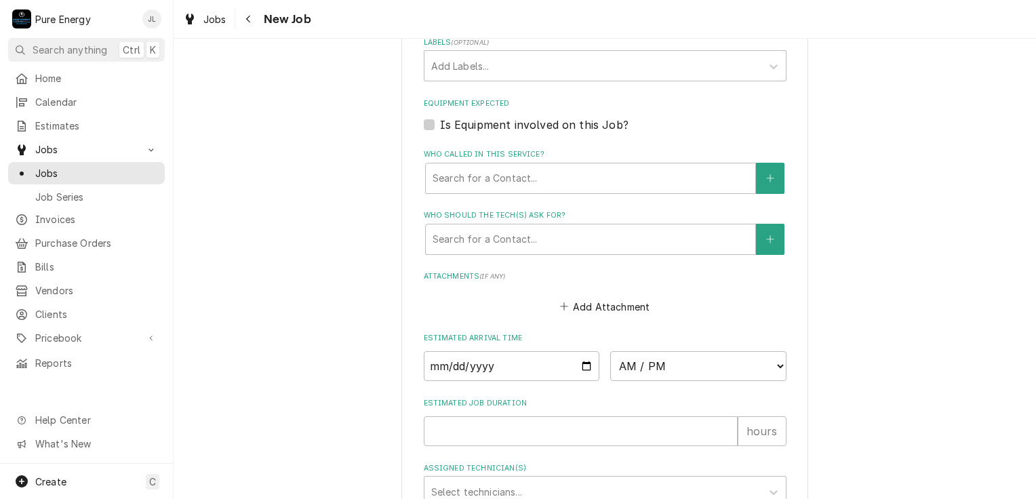
scroll to position [1195, 0]
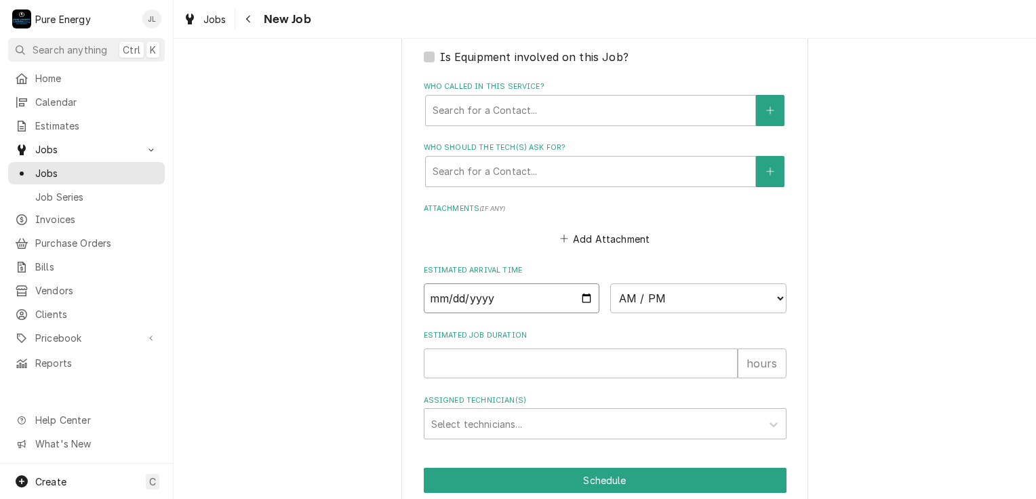
click at [584, 294] on input "Date" at bounding box center [512, 298] width 176 height 30
click at [776, 295] on select "AM / PM 6:00 AM 6:15 AM 6:30 AM 6:45 AM 7:00 AM 7:15 AM 7:30 AM 7:45 AM 8:00 AM…" at bounding box center [698, 298] width 176 height 30
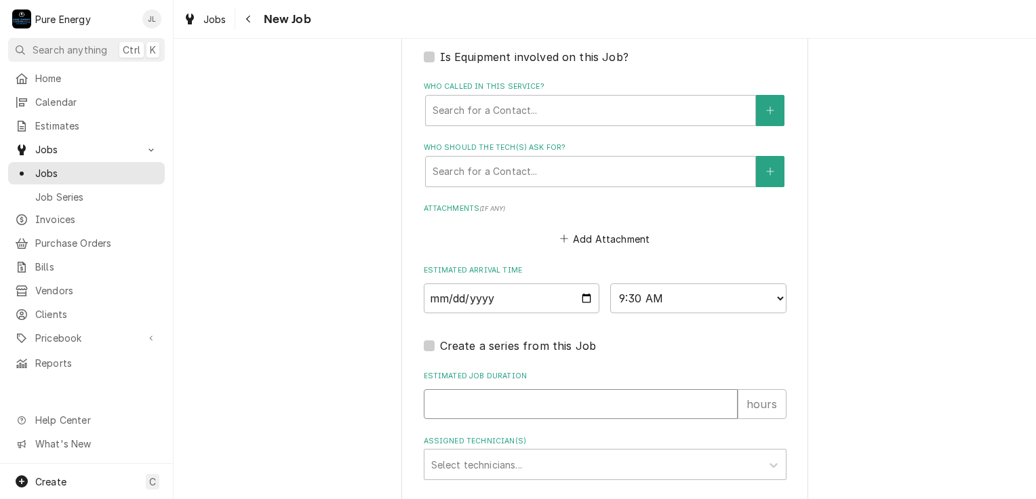
click at [529, 398] on input "Estimated Job Duration" at bounding box center [581, 404] width 314 height 30
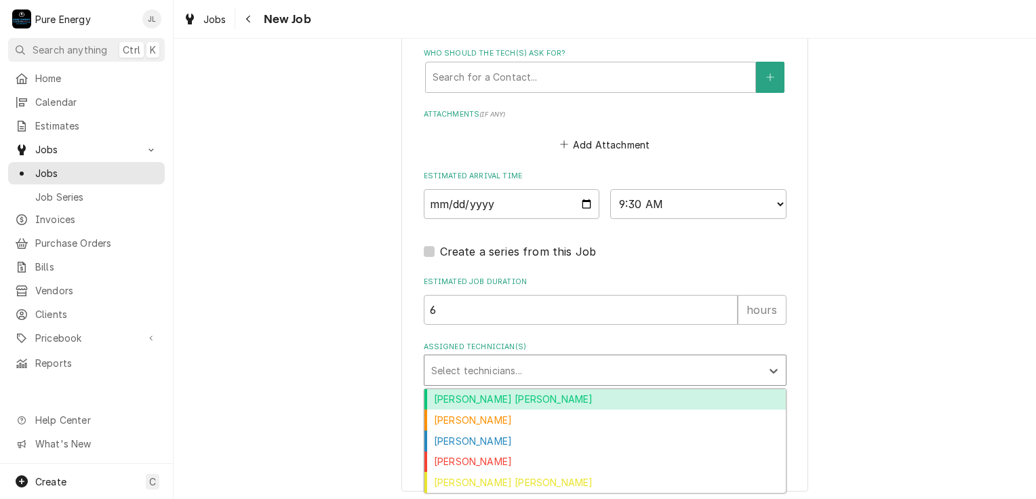
click at [474, 359] on div "Assigned Technician(s)" at bounding box center [592, 370] width 323 height 24
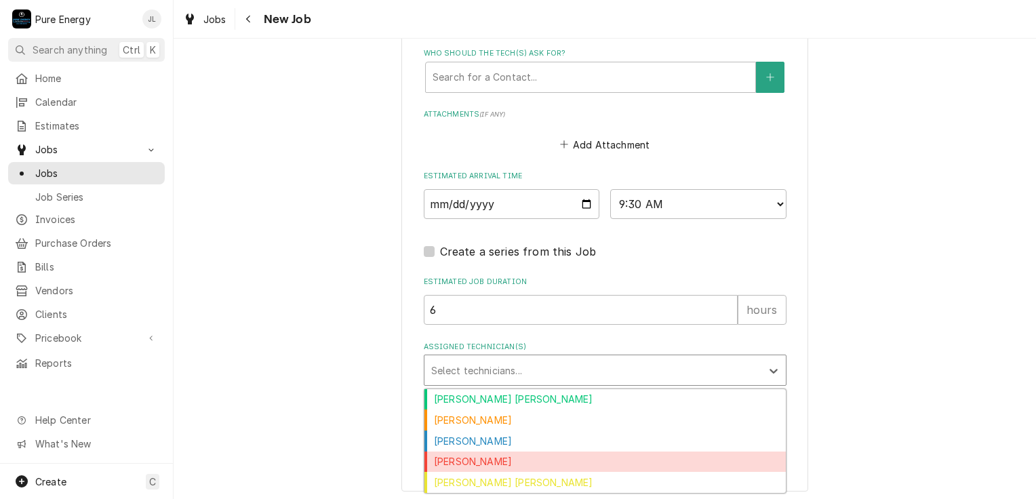
click at [494, 459] on div "James Linnenkamp" at bounding box center [604, 462] width 361 height 21
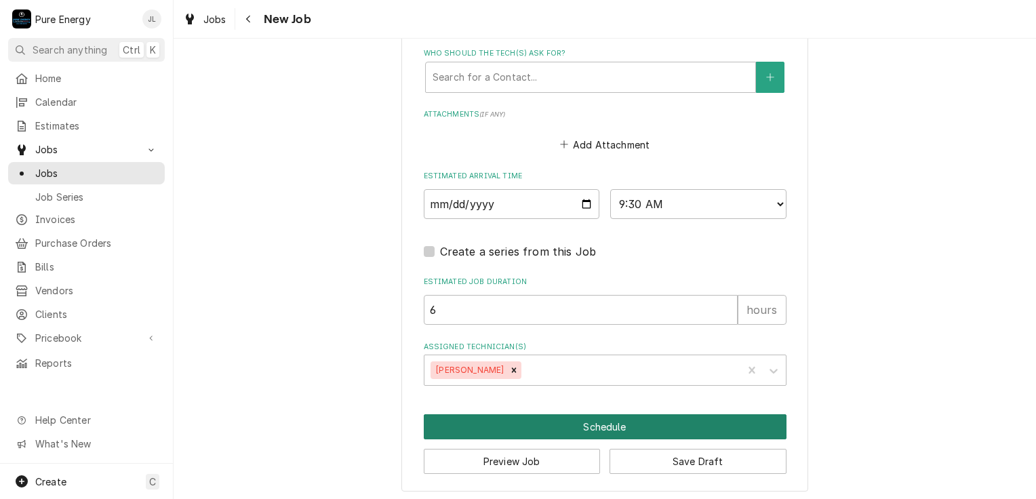
click at [586, 422] on button "Schedule" at bounding box center [605, 426] width 363 height 25
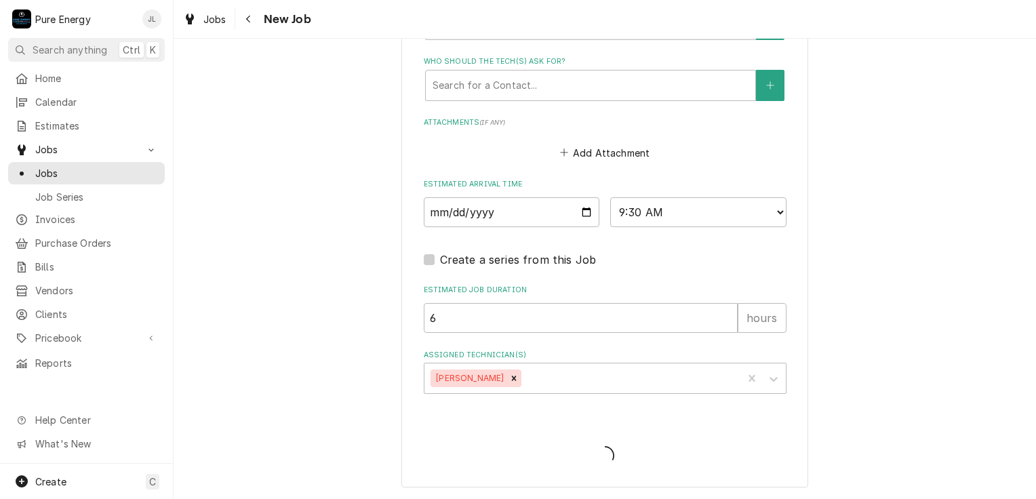
scroll to position [1278, 0]
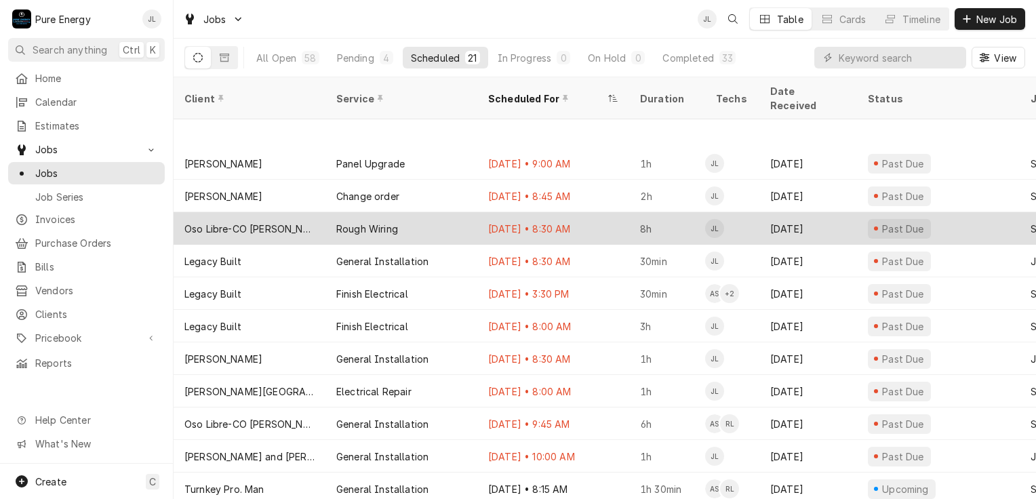
scroll to position [298, 0]
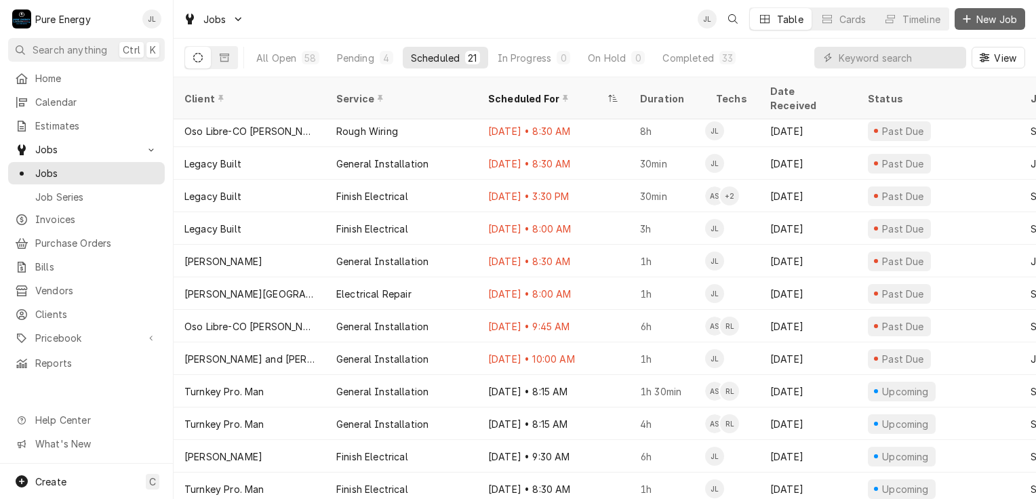
click at [981, 20] on span "New Job" at bounding box center [997, 19] width 46 height 14
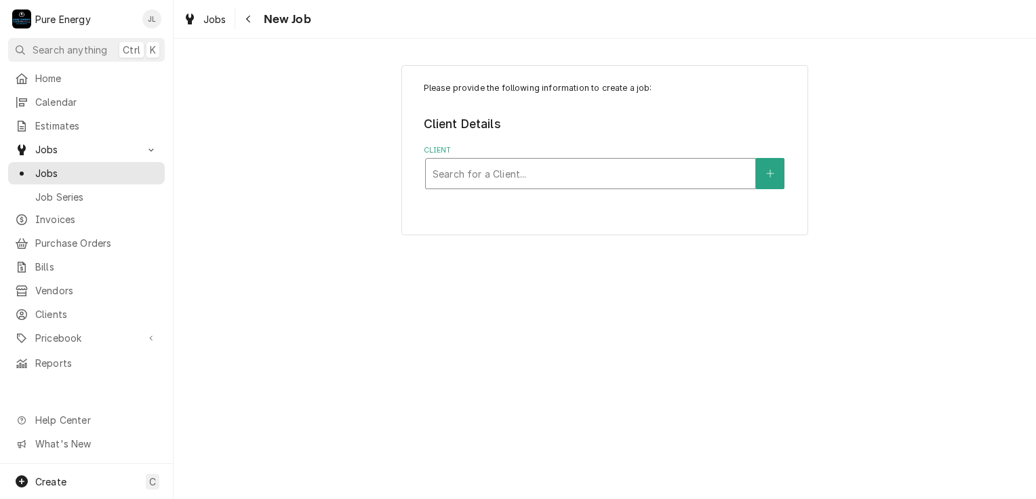
click at [497, 176] on div "Client" at bounding box center [591, 173] width 316 height 24
type input "Legacy"
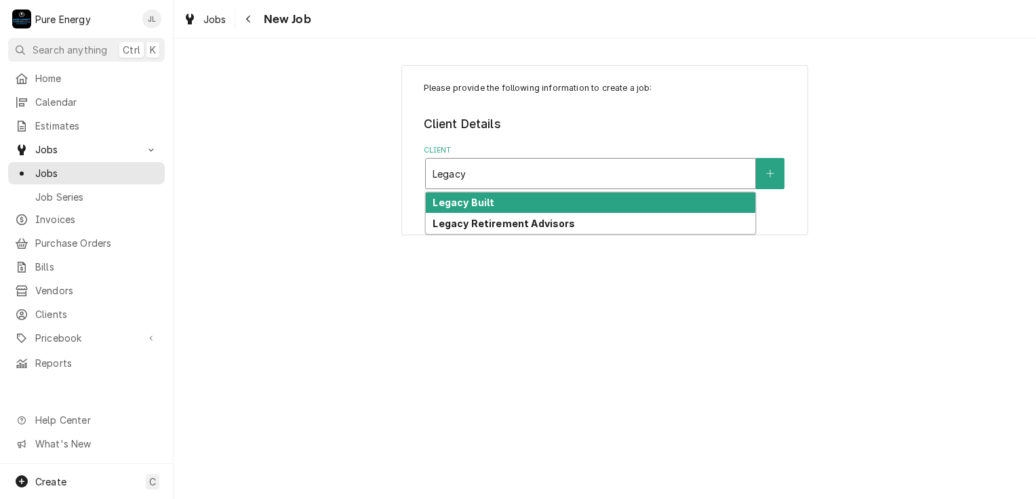
click at [484, 203] on strong "Legacy Built" at bounding box center [464, 203] width 62 height 12
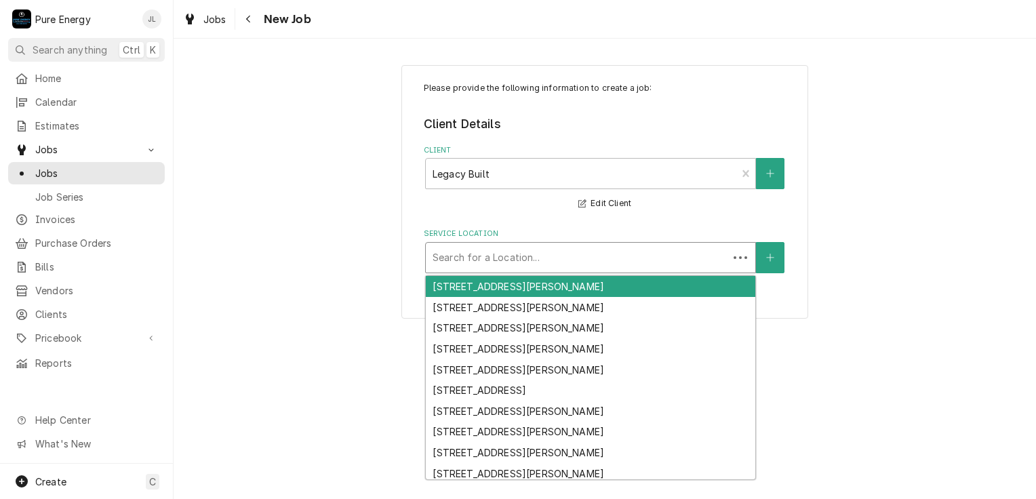
click at [492, 262] on div "Service Location" at bounding box center [577, 257] width 289 height 24
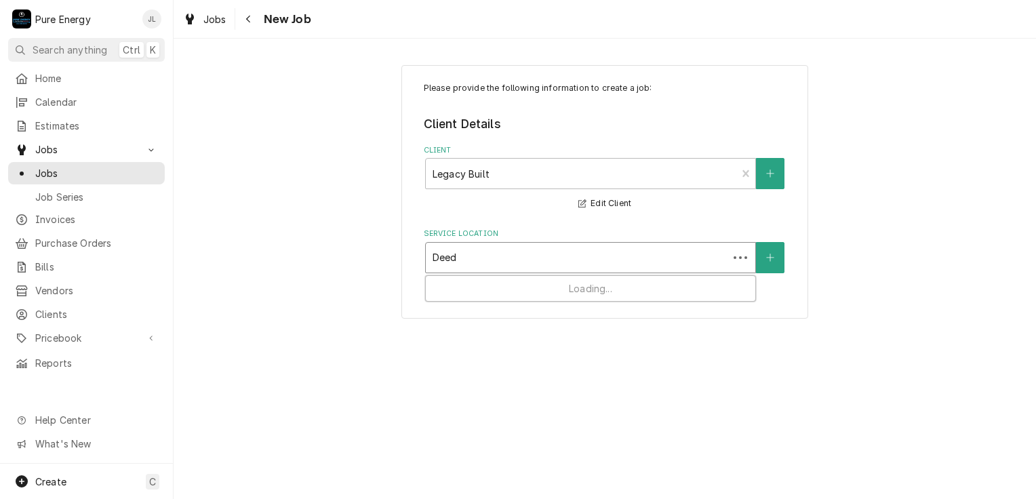
type input "Deeds"
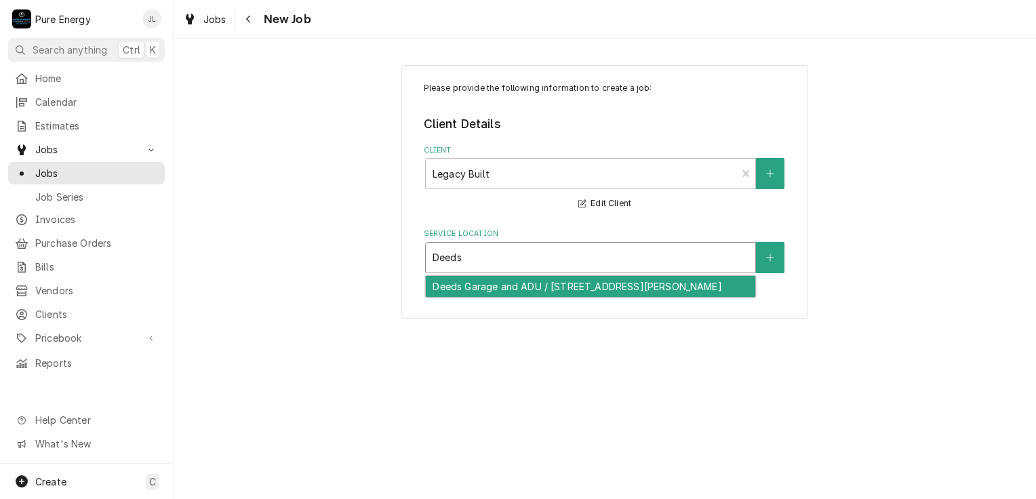
click at [500, 293] on div "Deeds Garage and ADU / 7880 Webster Rd, Creston, CA 93432" at bounding box center [591, 286] width 330 height 21
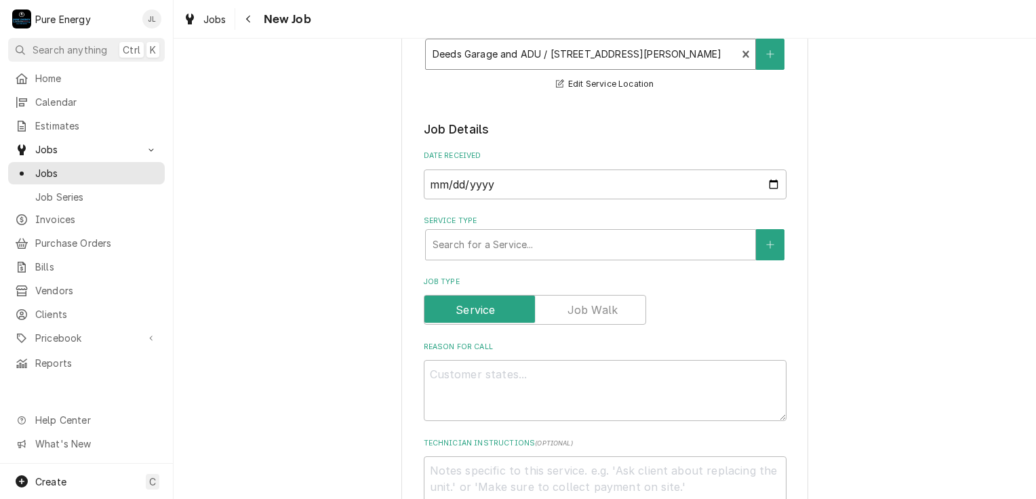
scroll to position [271, 0]
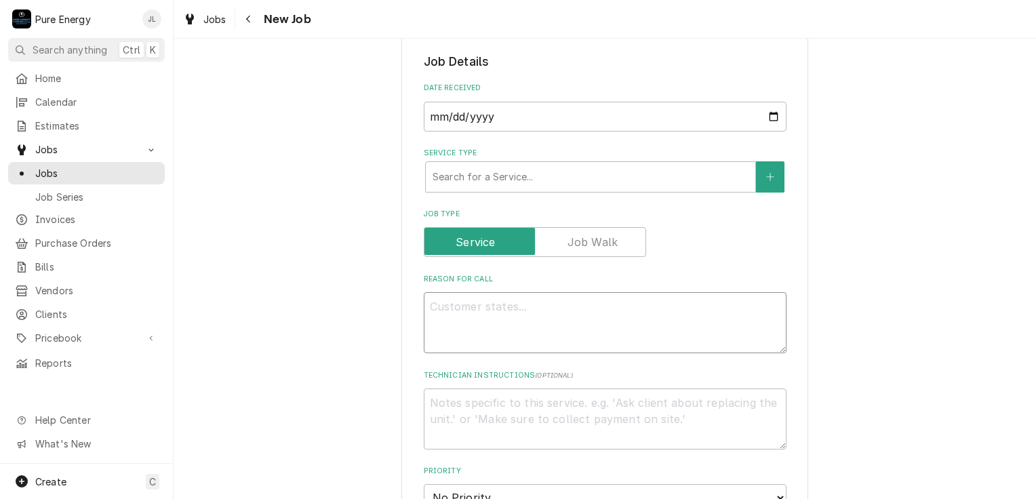
click at [518, 317] on textarea "Reason For Call" at bounding box center [605, 322] width 363 height 61
type textarea "x"
type textarea "P"
type textarea "x"
type textarea "Pu"
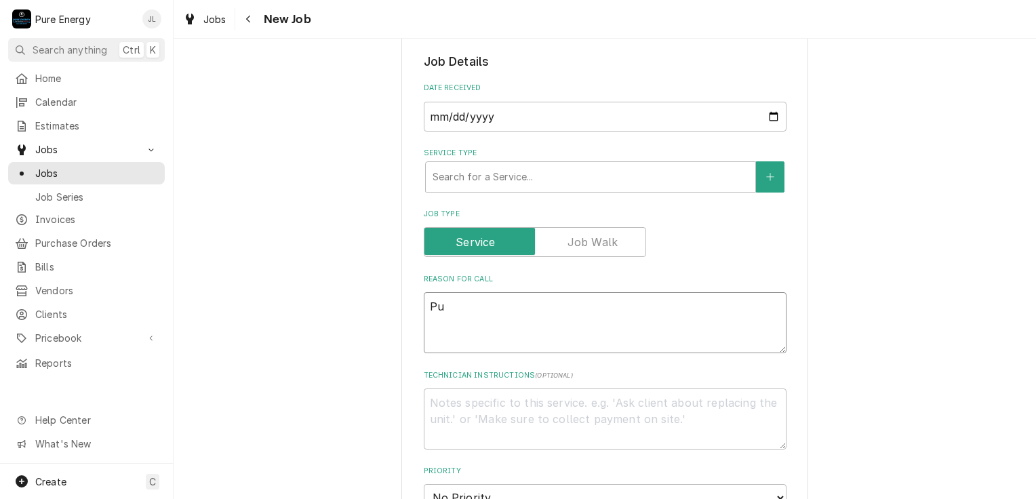
type textarea "x"
type textarea "Pul"
type textarea "x"
type textarea "Pull"
type textarea "x"
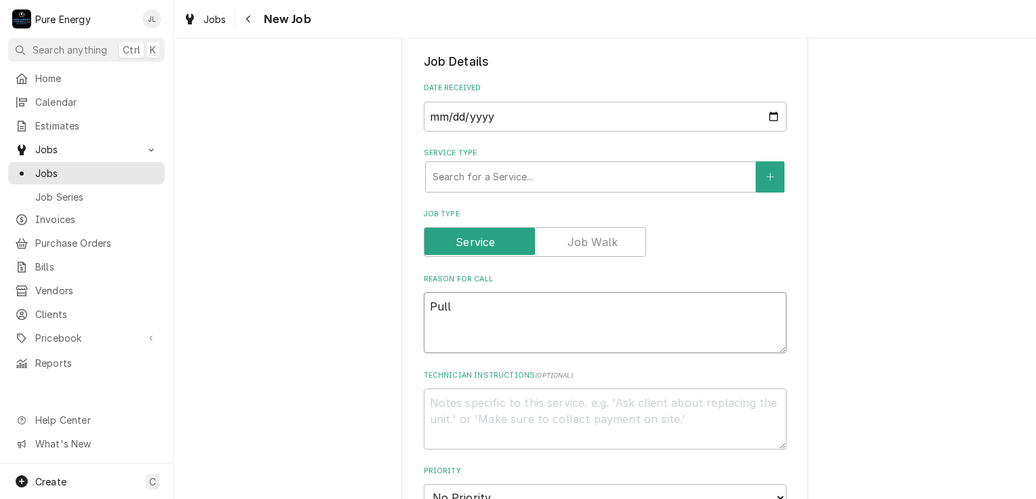
type textarea "Pull i"
type textarea "x"
type textarea "Pull in"
type textarea "x"
type textarea "Pull in"
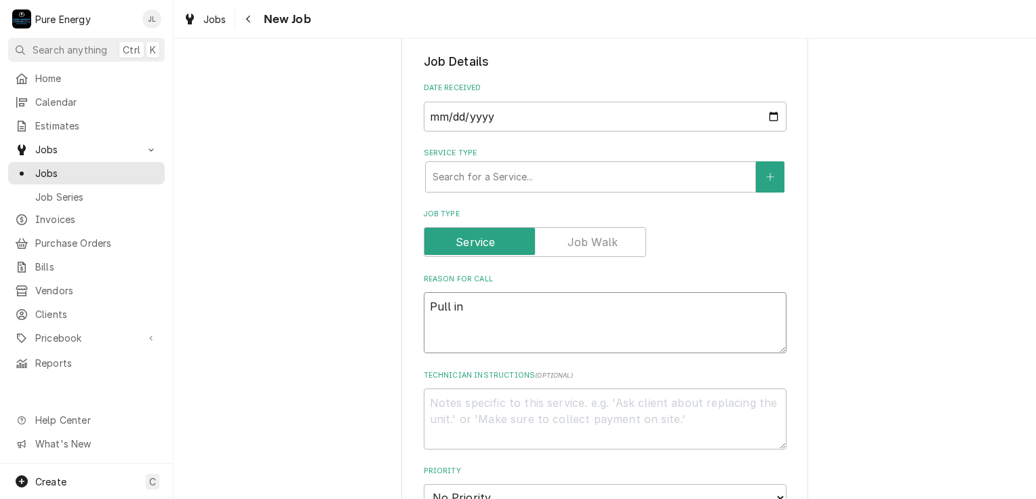
type textarea "x"
type textarea "Pull in t"
type textarea "x"
type textarea "Pull in th"
type textarea "x"
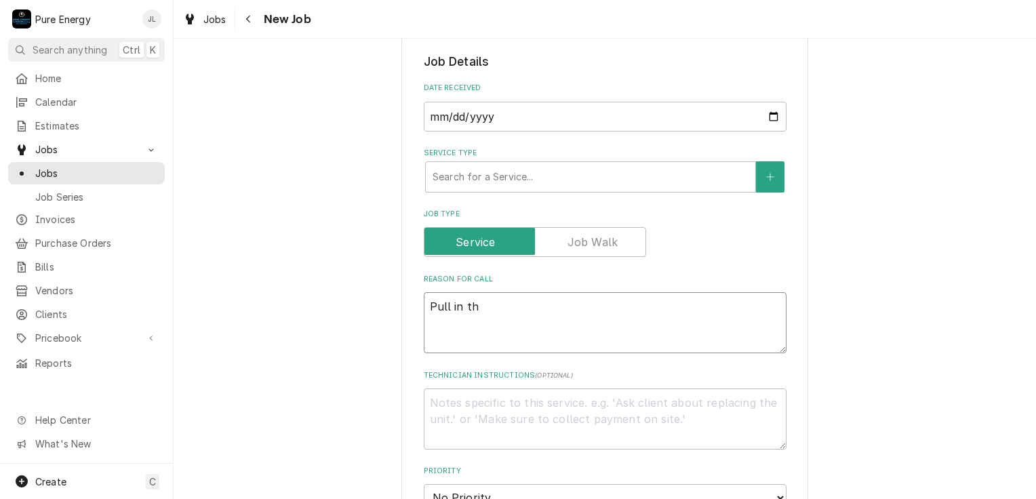
type textarea "Pull in the"
type textarea "x"
type textarea "Pull in the"
type textarea "x"
type textarea "Pull in the u"
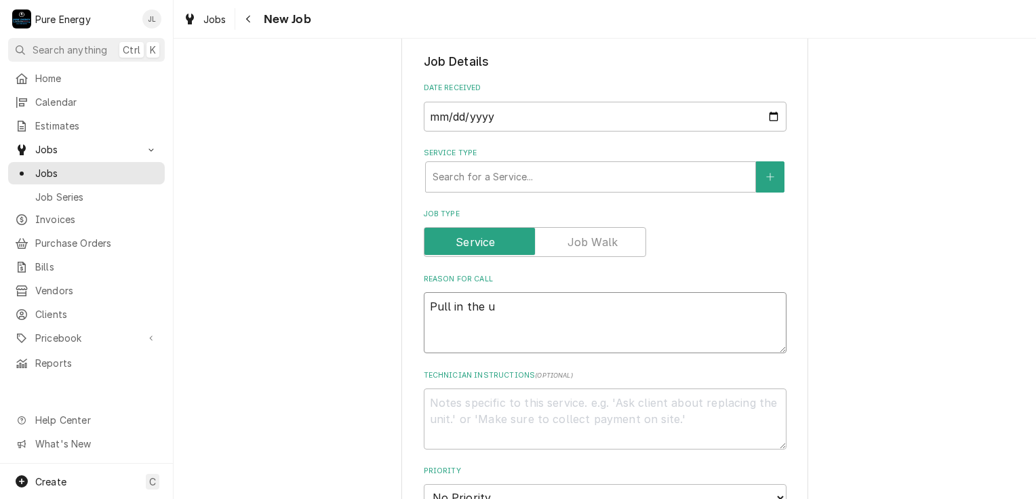
type textarea "x"
type textarea "Pull in the und"
type textarea "x"
type textarea "Pull in the unde"
type textarea "x"
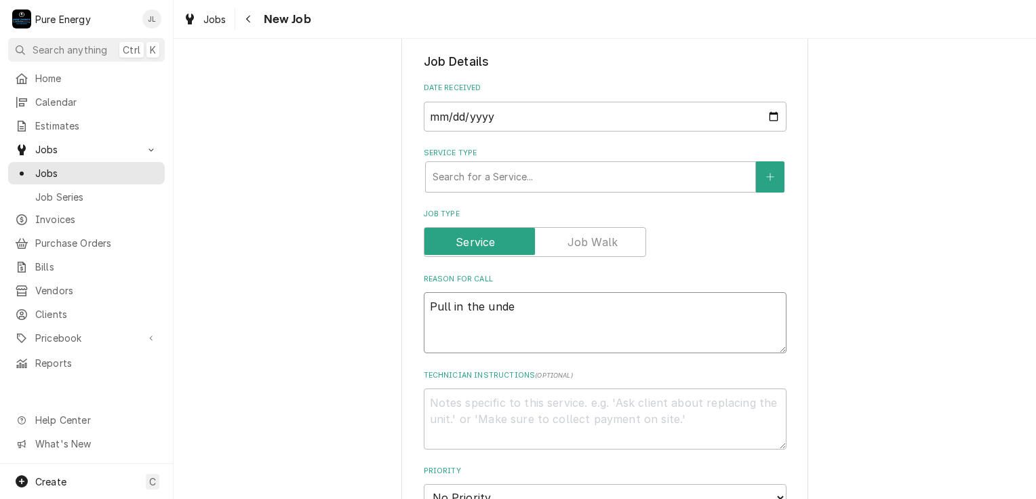
type textarea "Pull in the under"
type textarea "x"
type textarea "Pull in the underg"
type textarea "x"
type textarea "Pull in the undergro"
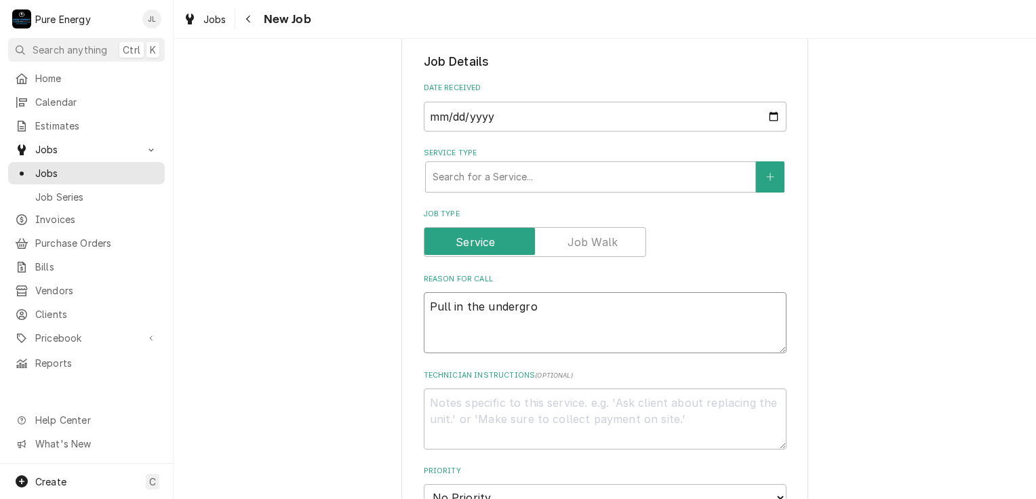
type textarea "x"
type textarea "Pull in the undergrou"
type textarea "x"
type textarea "Pull in the undergroun"
type textarea "x"
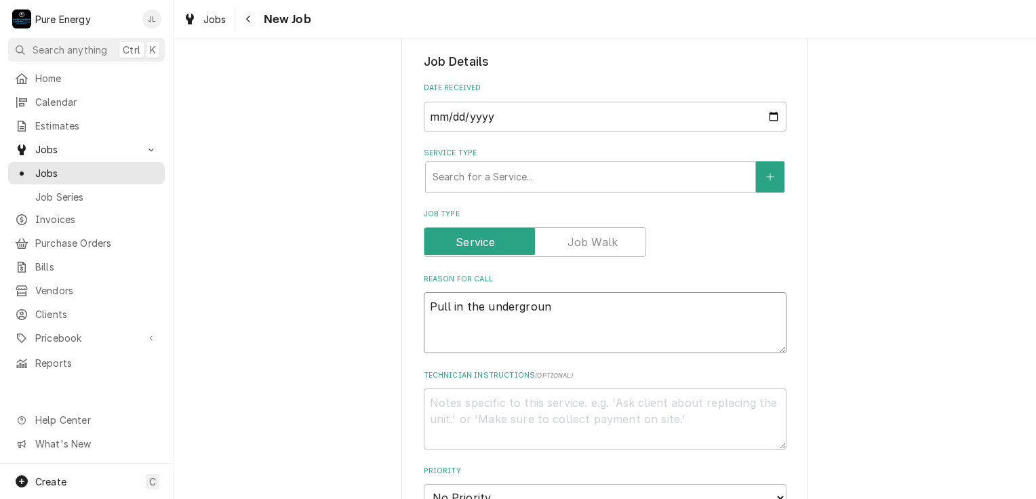
type textarea "Pull in the underground"
type textarea "x"
type textarea "Pull in the underground"
type textarea "x"
type textarea "Pull in the underground a"
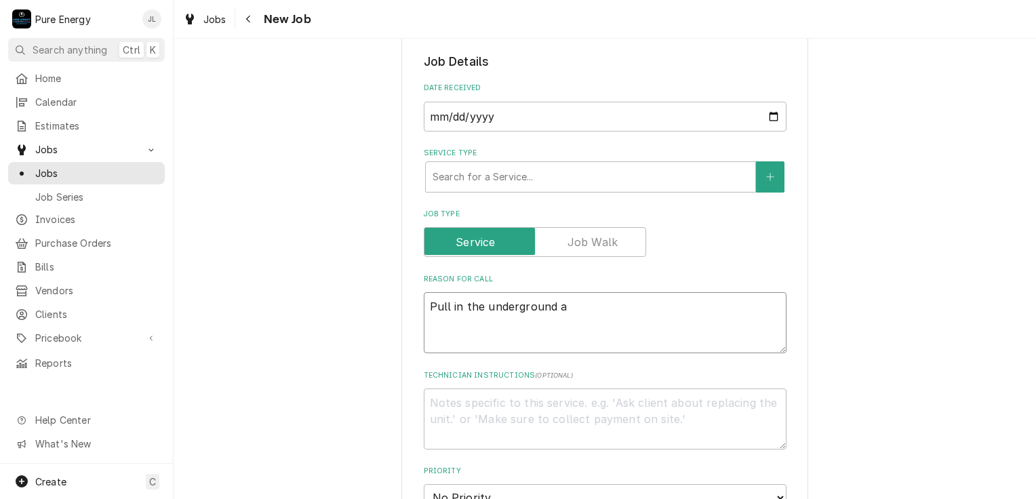
type textarea "x"
type textarea "Pull in the underground an"
type textarea "x"
type textarea "Pull in the underground and"
type textarea "x"
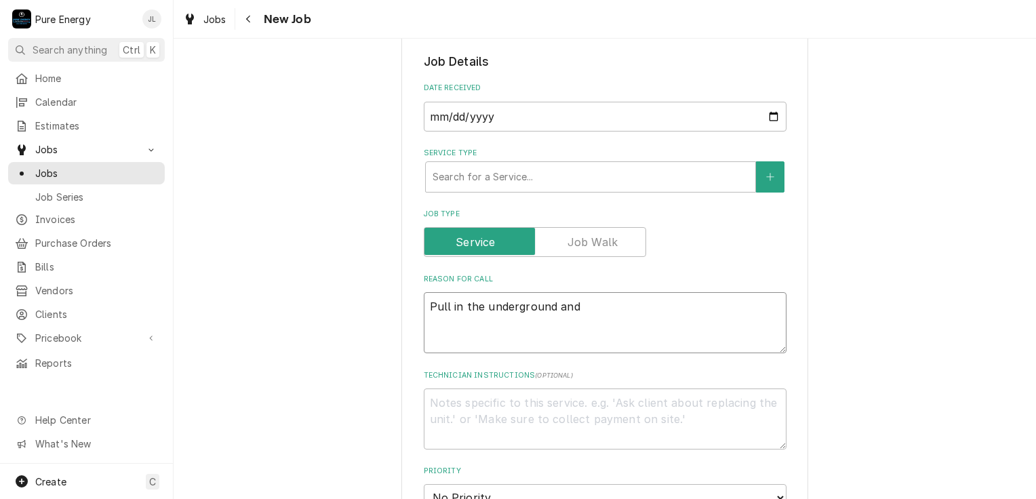
type textarea "Pull in the underground and l"
type textarea "x"
type textarea "Pull in the underground and la"
type textarea "x"
type textarea "Pull in the underground and lan"
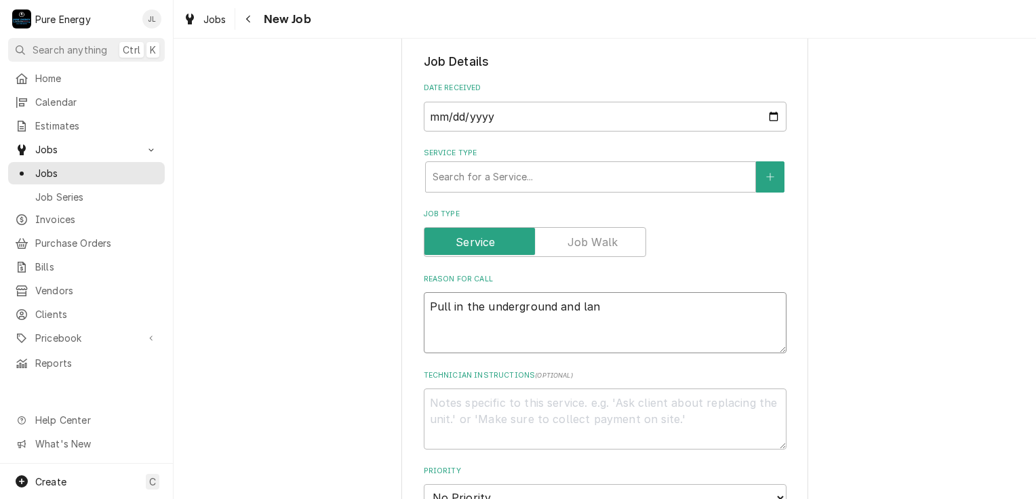
type textarea "x"
type textarea "Pull in the underground and land"
type textarea "x"
type textarea "Pull in the underground and land c"
type textarea "x"
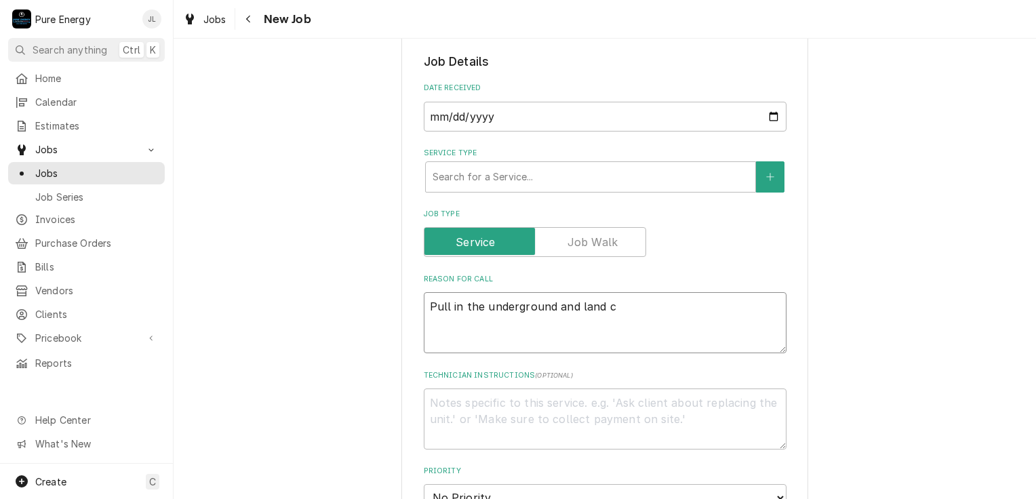
type textarea "Pull in the underground and land co"
type textarea "x"
type textarea "Pull in the underground and land conn"
type textarea "x"
type textarea "Pull in the underground and land conne"
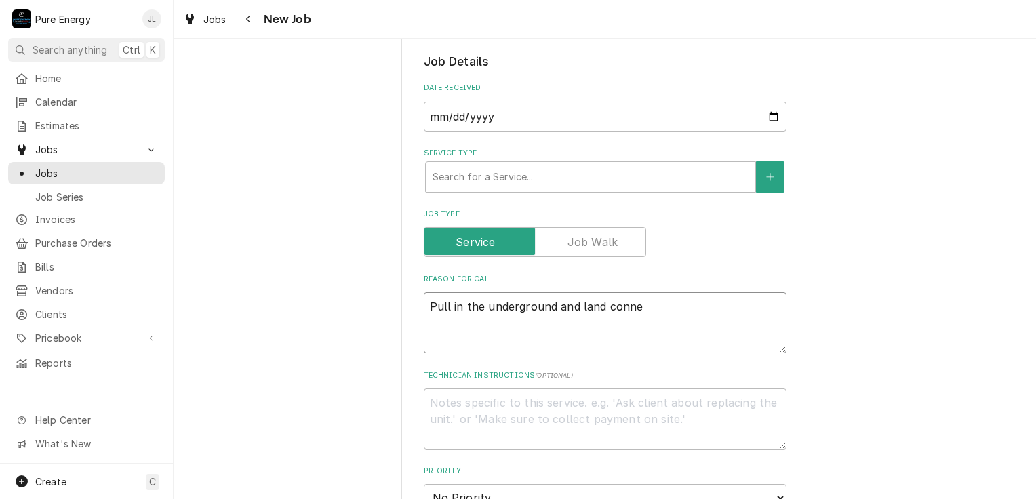
type textarea "x"
type textarea "Pull in the underground and land connec"
type textarea "x"
type textarea "Pull in the underground and land connecti"
type textarea "x"
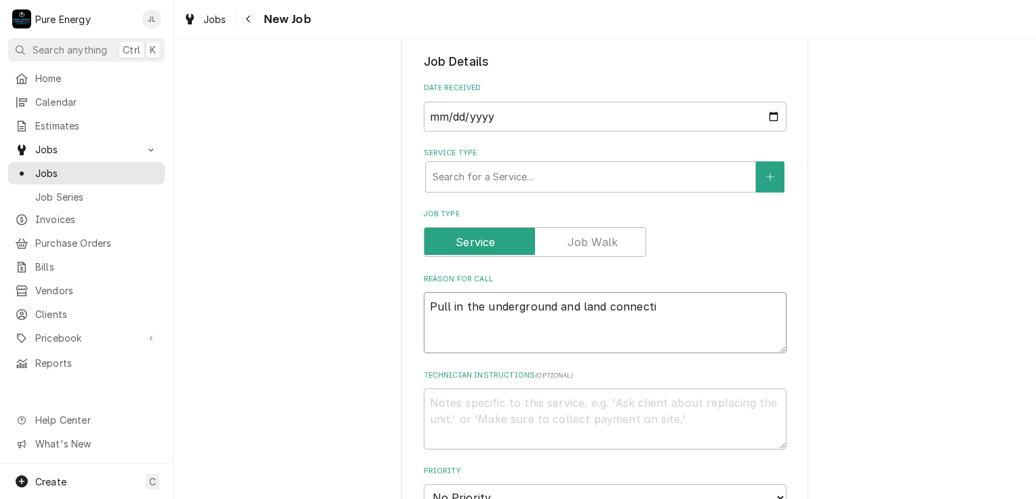
type textarea "Pull in the underground and land connectio"
type textarea "x"
type textarea "Pull in the underground and land connection"
type textarea "x"
type textarea "Pull in the underground and land connections"
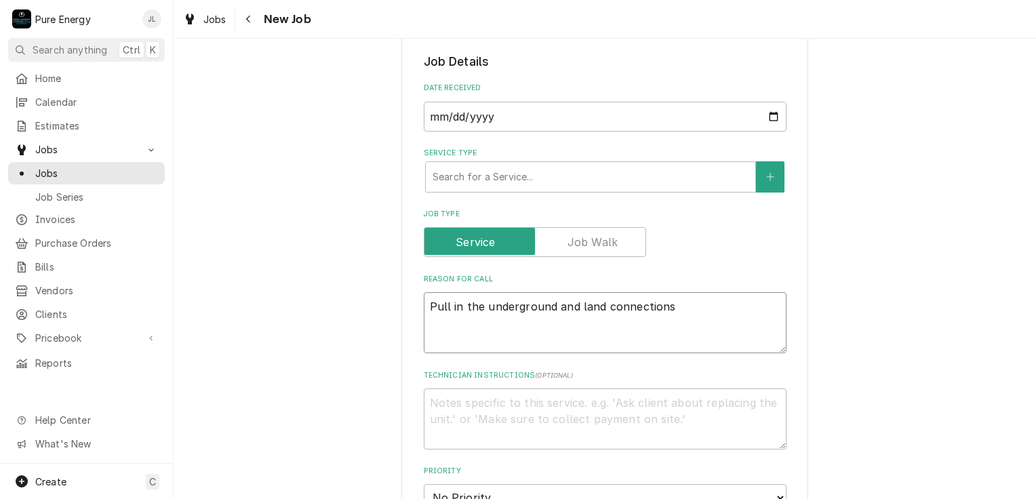
type textarea "x"
type textarea "Pull in the underground and land connections."
type textarea "x"
type textarea "Pull in the underground and land connections."
type textarea "x"
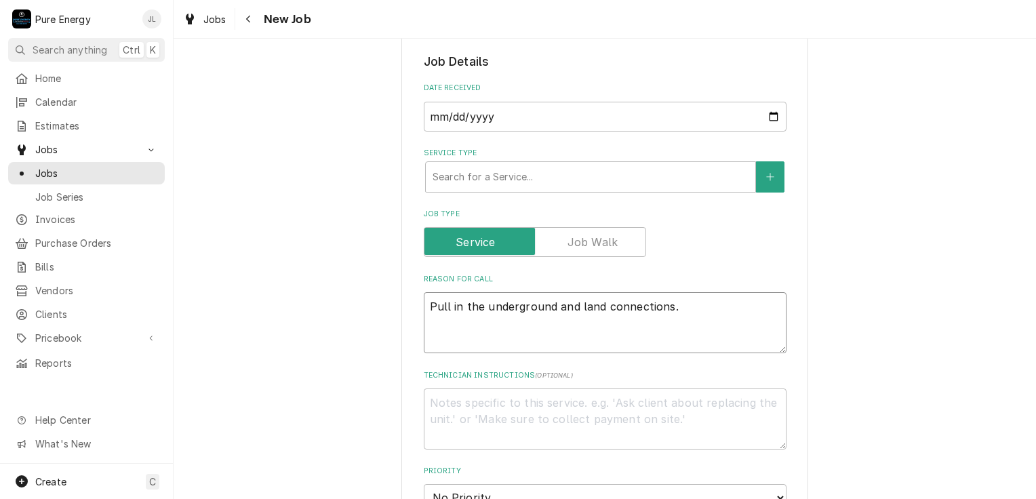
type textarea "Pull in the underground and land connections."
type textarea "x"
type textarea "Pull in the underground and land connections. A"
type textarea "x"
type textarea "Pull in the underground and land connections. Af"
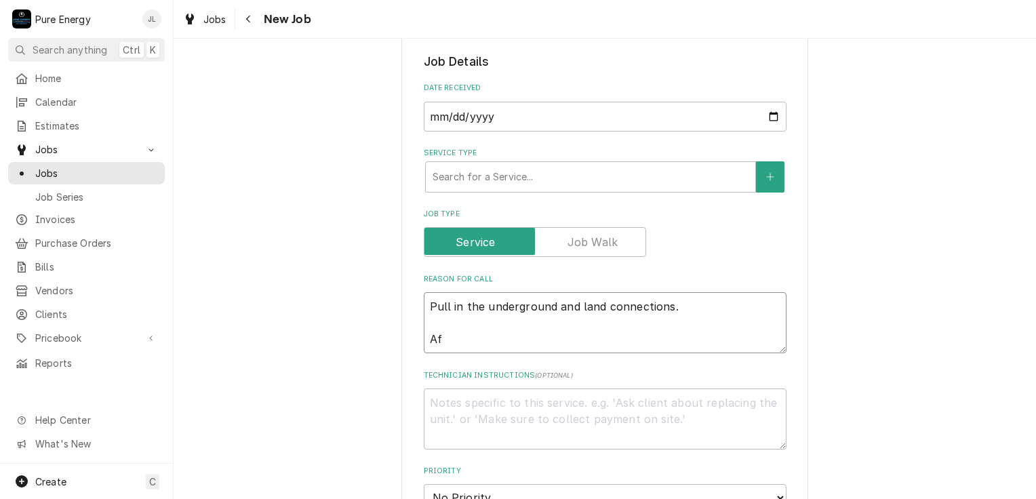
type textarea "x"
type textarea "Pull in the underground and land connections. Aft"
type textarea "x"
type textarea "Pull in the underground and land connections. Afte"
type textarea "x"
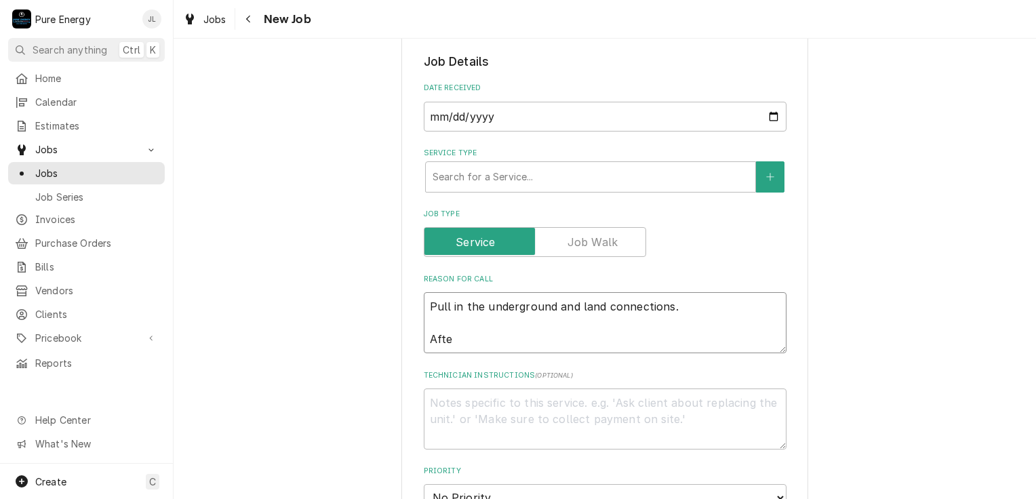
type textarea "Pull in the underground and land connections. After"
type textarea "x"
type textarea "Pull in the underground and land connections. After"
type textarea "x"
type textarea "Pull in the underground and land connections. After t"
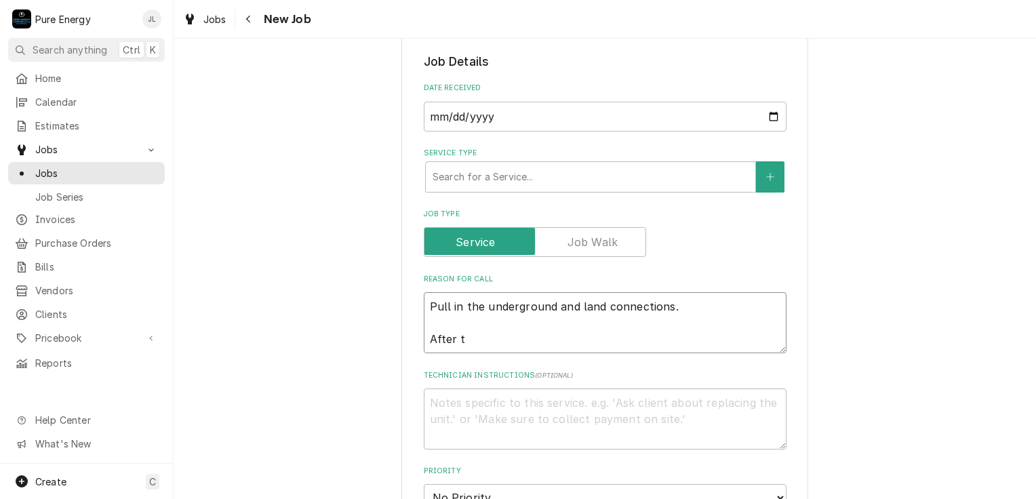
type textarea "x"
type textarea "Pull in the underground and land connections. After th"
type textarea "x"
type textarea "Pull in the underground and land connections. After than"
type textarea "x"
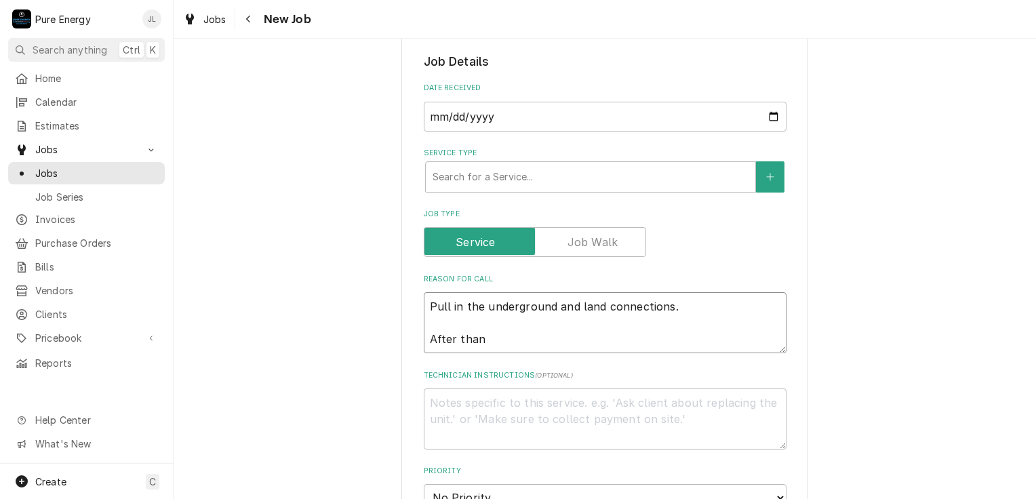
type textarea "Pull in the underground and land connections. After than"
type textarea "x"
type textarea "Pull in the underground and land connections. After than"
type textarea "x"
type textarea "Pull in the underground and land connections. After tha"
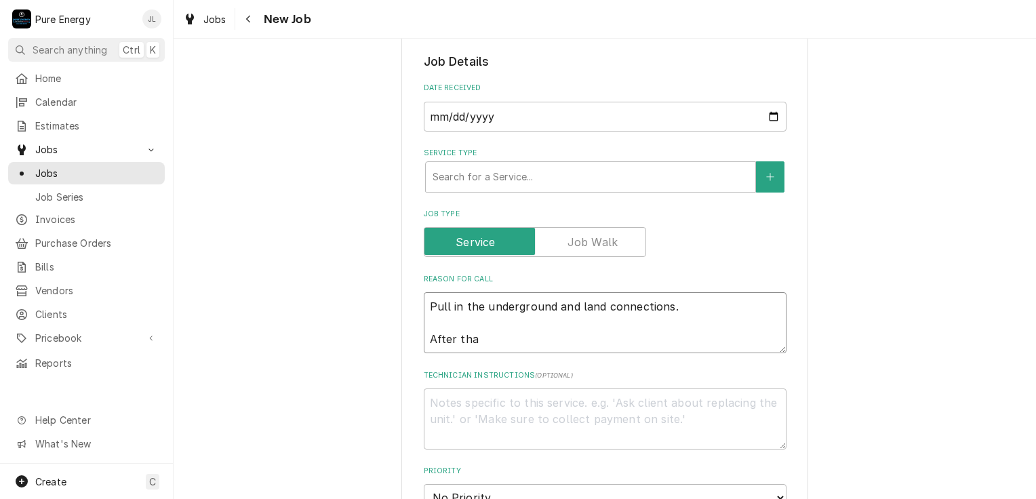
type textarea "x"
type textarea "Pull in the underground and land connections. After that"
type textarea "x"
type textarea "Pull in the underground and land connections. After that"
type textarea "x"
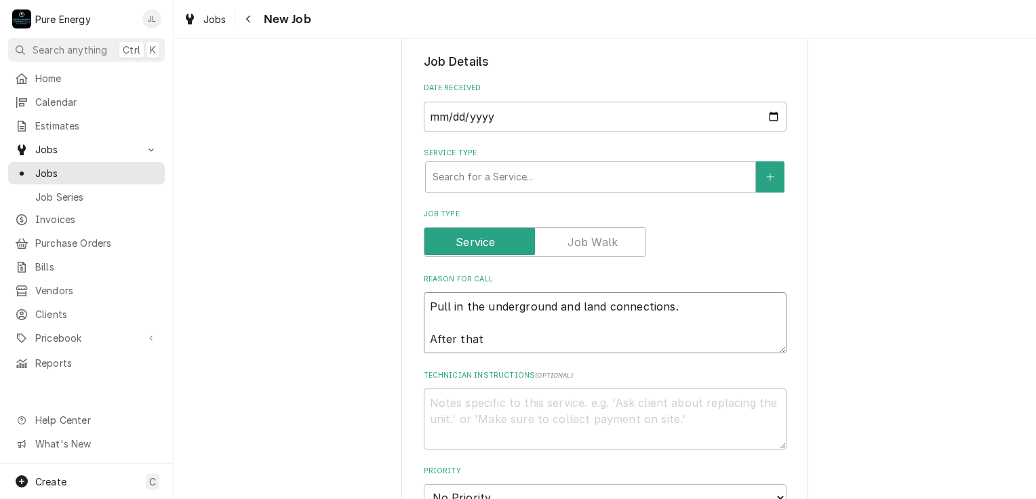
type textarea "Pull in the underground and land connections. After that c"
type textarea "x"
type textarea "Pull in the underground and land connections. After that co"
type textarea "x"
type textarea "Pull in the underground and land connections. After that con"
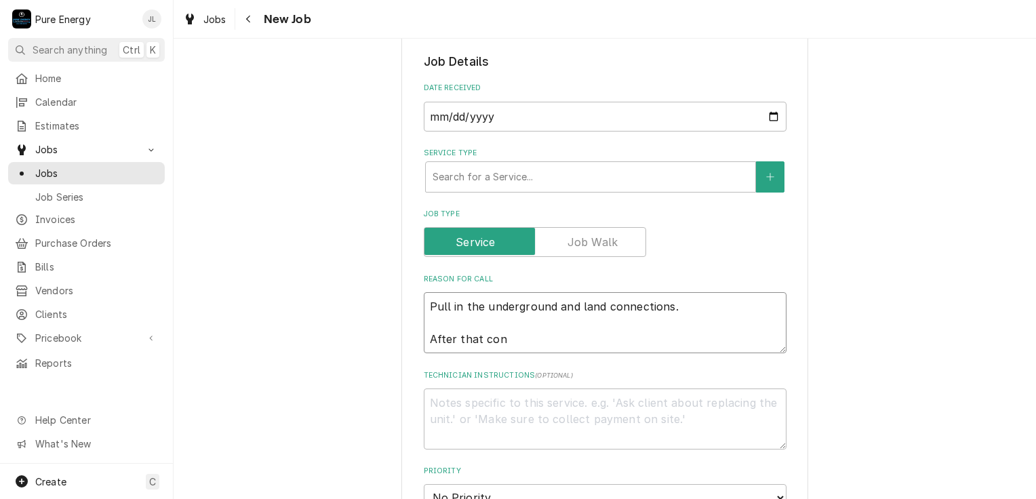
type textarea "x"
type textarea "Pull in the underground and land connections. After that cont"
type textarea "x"
type textarea "Pull in the underground and land connections. After that conti"
type textarea "x"
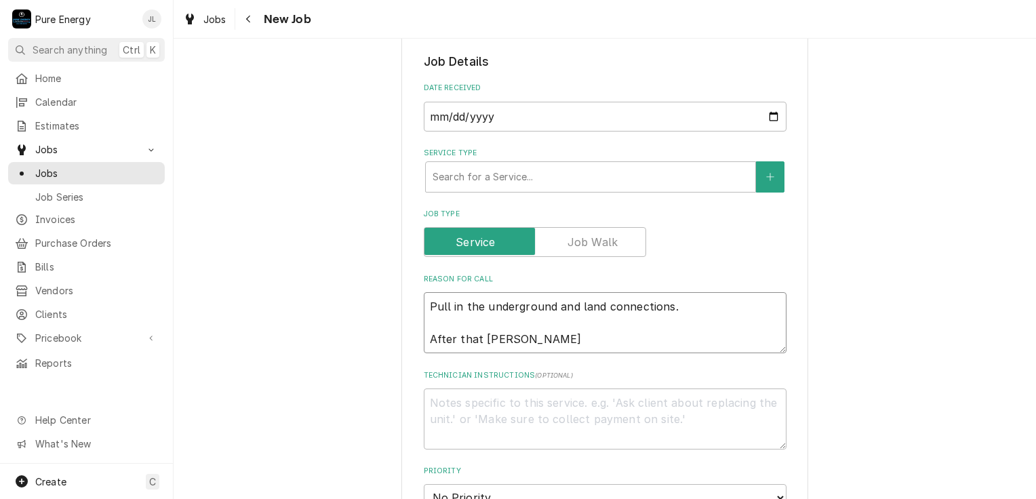
type textarea "Pull in the underground and land connections. After that contin"
type textarea "x"
type textarea "Pull in the underground and land connections. After that continu"
type textarea "x"
type textarea "Pull in the underground and land connections. After that continue"
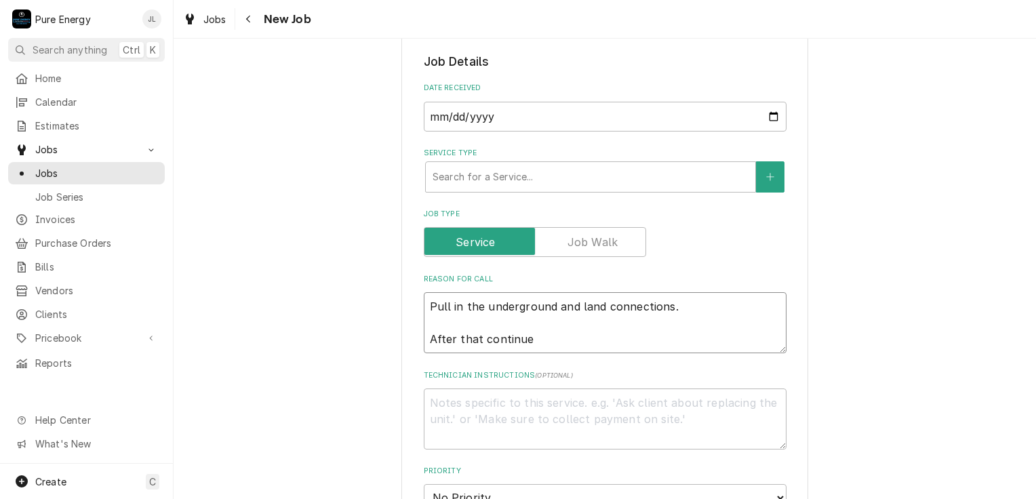
type textarea "x"
type textarea "Pull in the underground and land connections. After that continue"
type textarea "x"
type textarea "Pull in the underground and land connections. After that continue s"
type textarea "x"
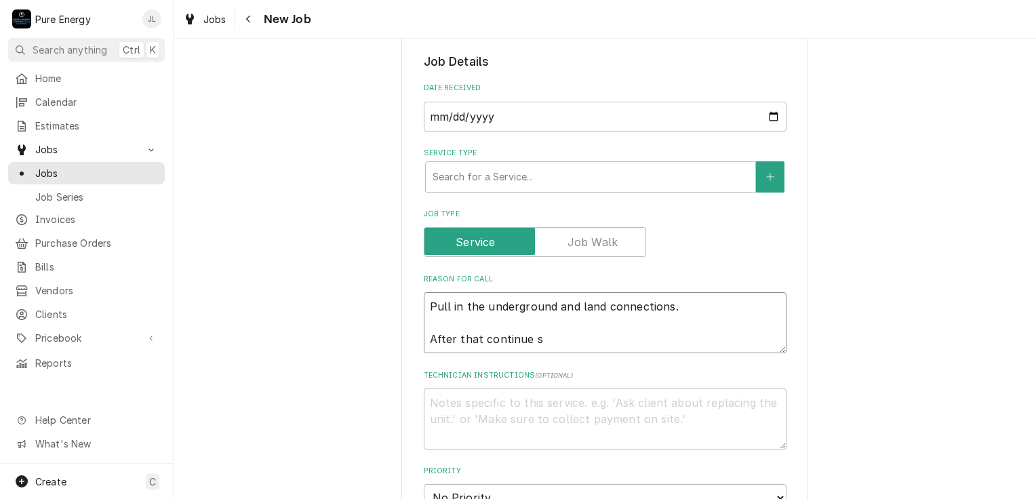
type textarea "Pull in the underground and land connections. After that continue se"
type textarea "x"
type textarea "Pull in the underground and land connections. After that continue set"
type textarea "x"
type textarea "Pull in the underground and land connections. After that continue sett"
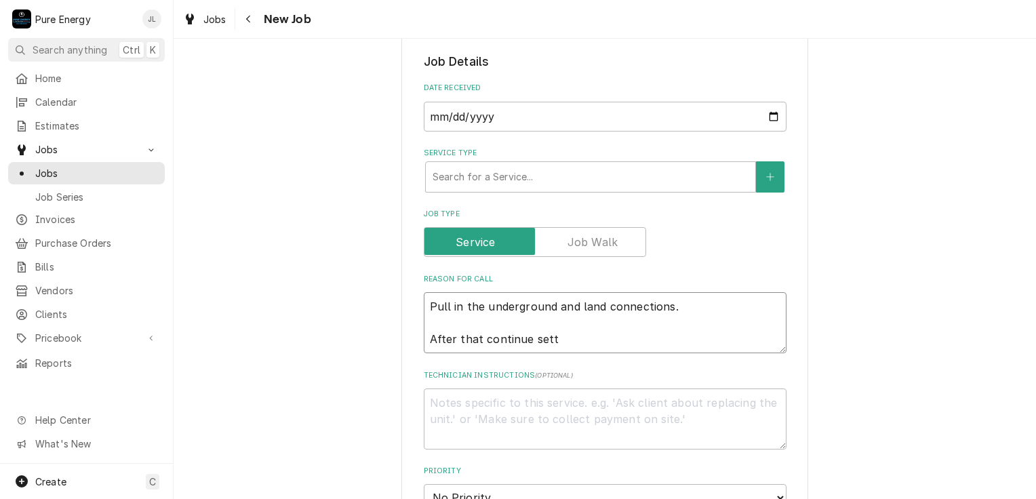
type textarea "x"
type textarea "Pull in the underground and land connections. After that continue setti"
type textarea "x"
type textarea "Pull in the underground and land connections. After that continue settin"
type textarea "x"
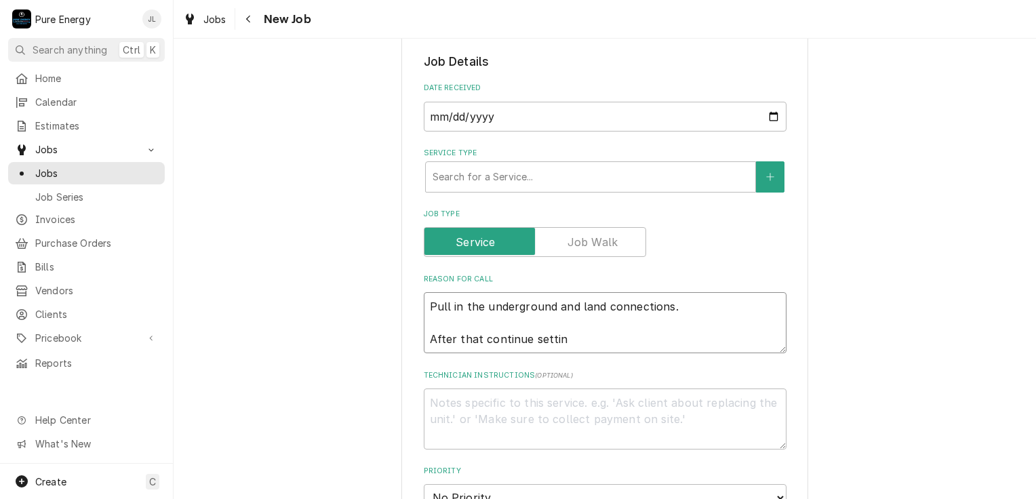
type textarea "Pull in the underground and land connections. After that continue setting"
type textarea "x"
type textarea "Pull in the underground and land connections. After that continue setting"
type textarea "x"
type textarea "Pull in the underground and land connections. After that continue setting f"
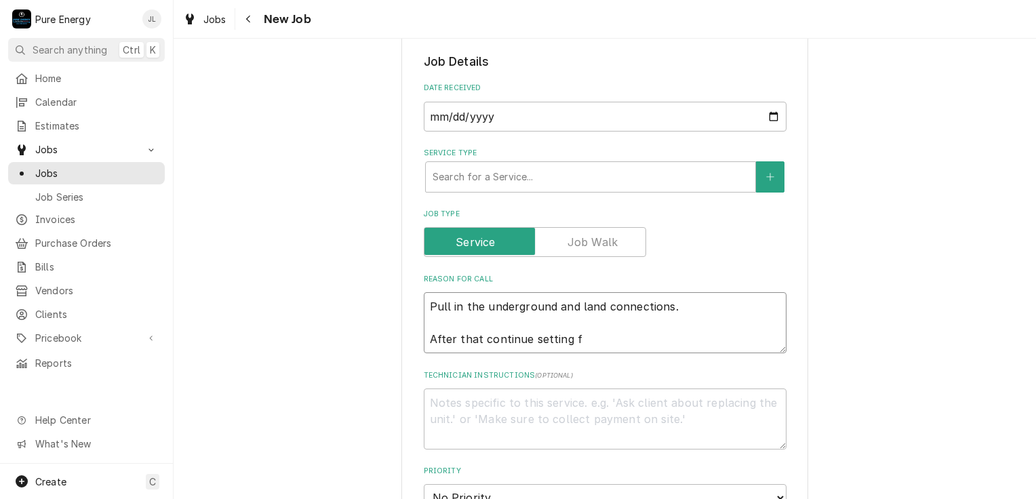
type textarea "x"
type textarea "Pull in the underground and land connections. After that continue setting fi"
type textarea "x"
type textarea "Pull in the underground and land connections. After that continue setting fin"
type textarea "x"
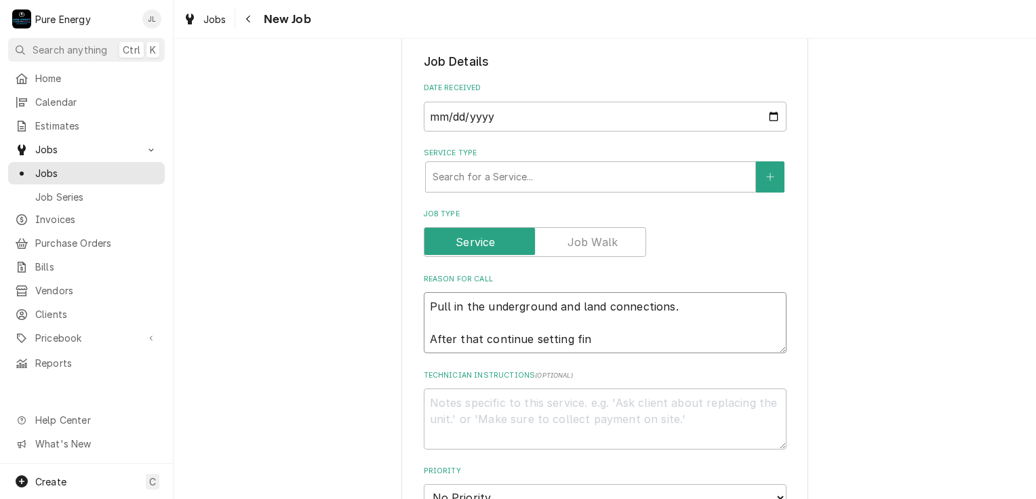
type textarea "Pull in the underground and land connections. After that continue setting fini"
type textarea "x"
type textarea "Pull in the underground and land connections. After that continue setting finis"
type textarea "x"
type textarea "Pull in the underground and land connections. After that continue setting finish"
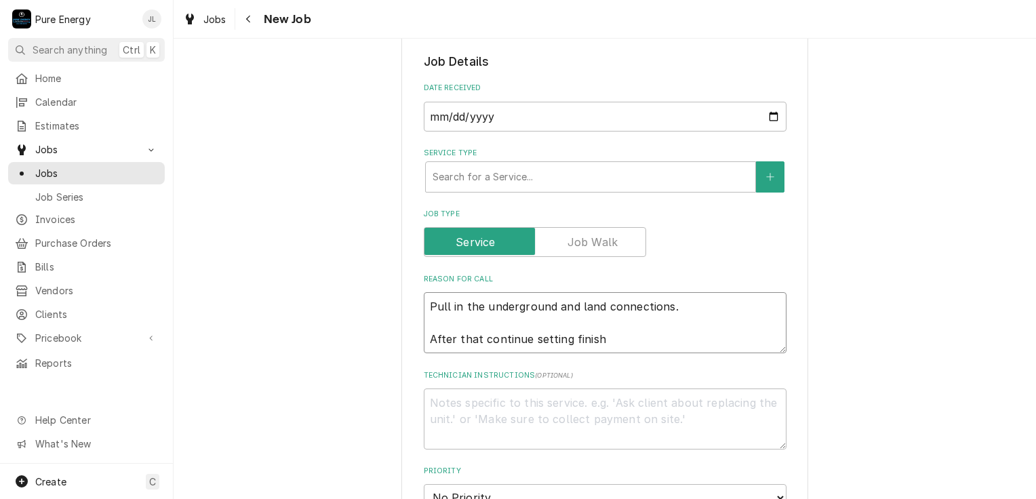
type textarea "x"
type textarea "Pull in the underground and land connections. After that continue setting finis…"
type textarea "x"
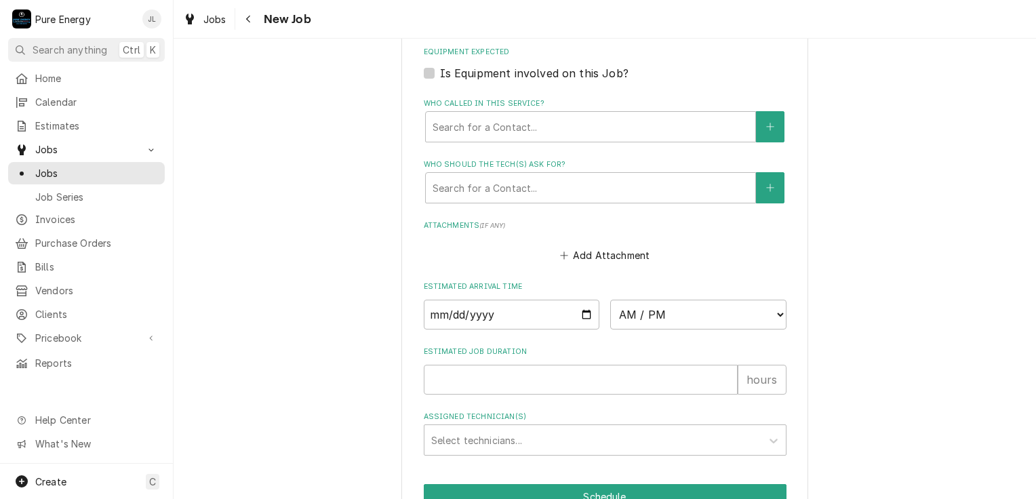
scroll to position [882, 0]
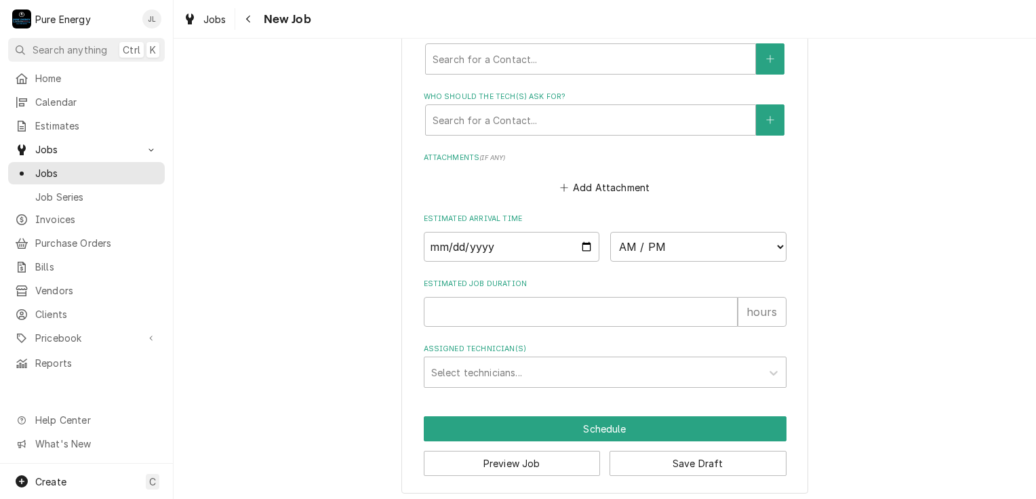
type textarea "Pull in the underground and land connections. After that continue setting finis…"
click at [582, 241] on input "Date" at bounding box center [512, 247] width 176 height 30
type textarea "x"
type input "2025-08-27"
type textarea "x"
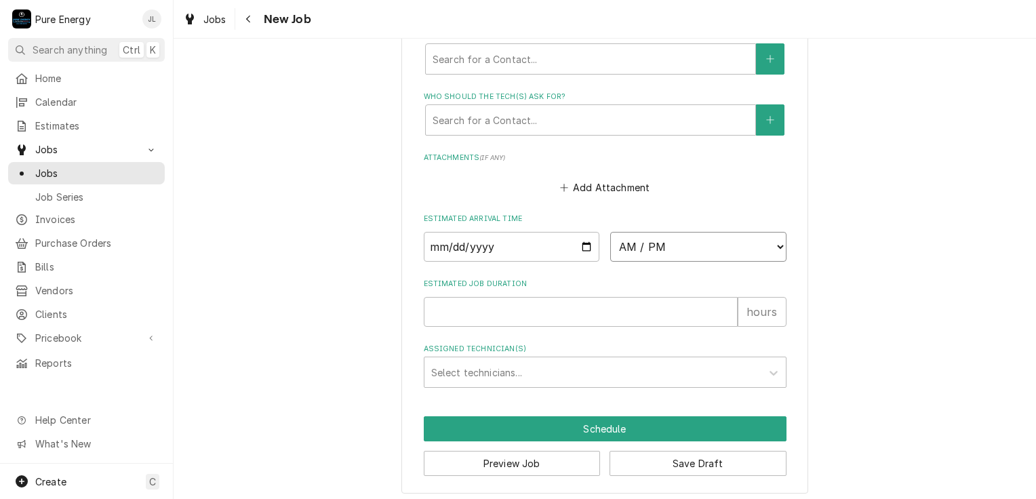
click at [775, 247] on select "AM / PM 6:00 AM 6:15 AM 6:30 AM 6:45 AM 7:00 AM 7:15 AM 7:30 AM 7:45 AM 8:00 AM…" at bounding box center [698, 247] width 176 height 30
select select "09:00:00"
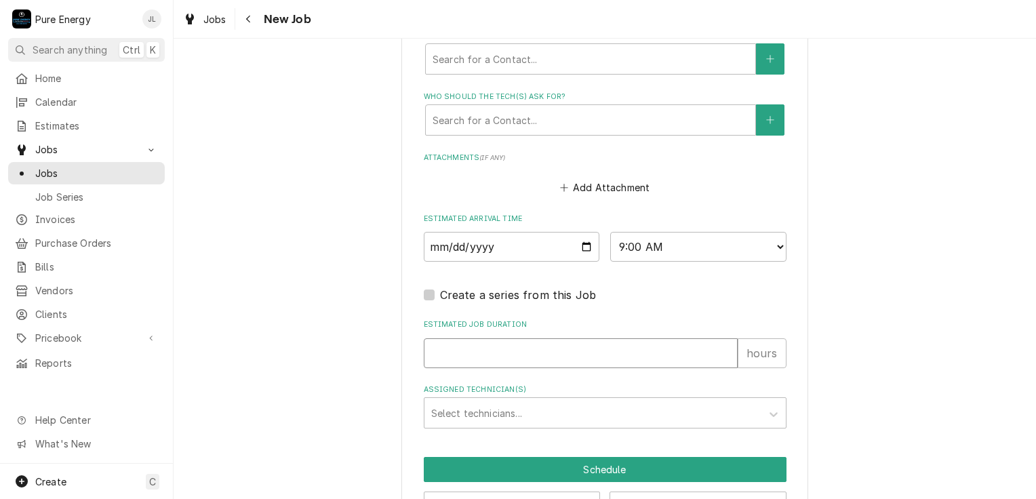
click at [530, 340] on input "Estimated Job Duration" at bounding box center [581, 353] width 314 height 30
type textarea "x"
type input "7"
type textarea "x"
type input "7"
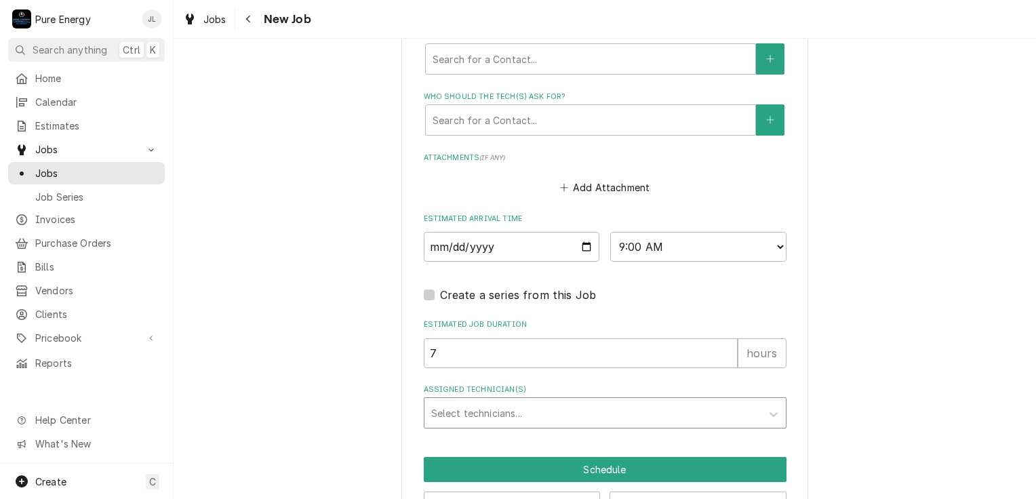
click at [502, 403] on div "Assigned Technician(s)" at bounding box center [592, 413] width 323 height 24
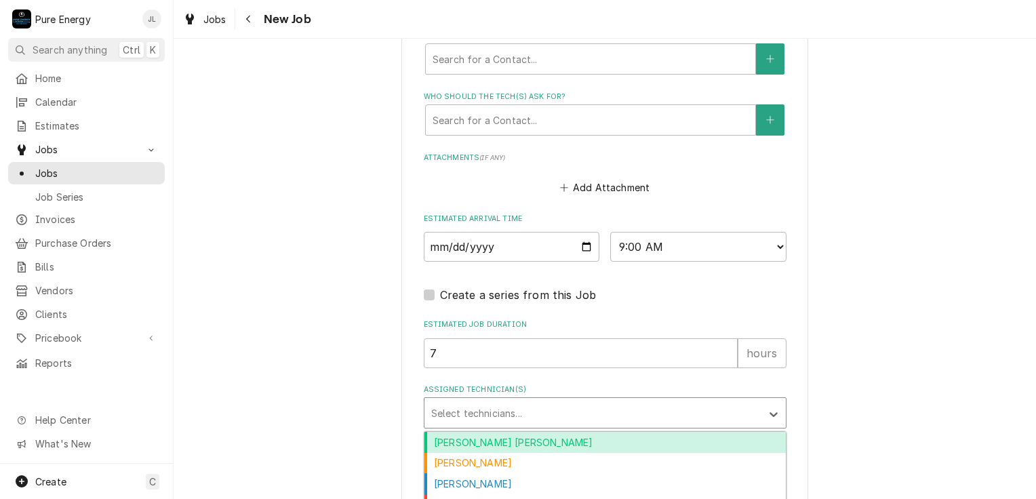
scroll to position [925, 0]
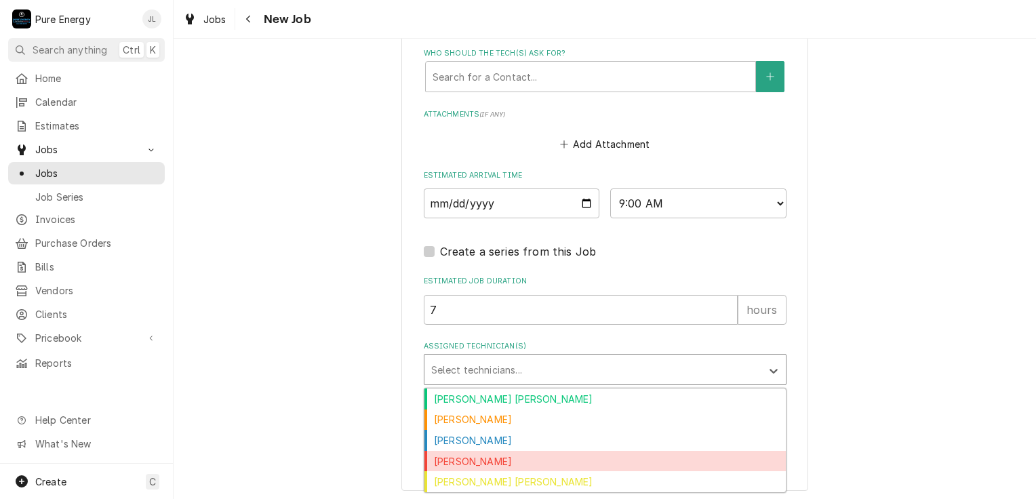
click at [499, 460] on div "James Linnenkamp" at bounding box center [604, 461] width 361 height 21
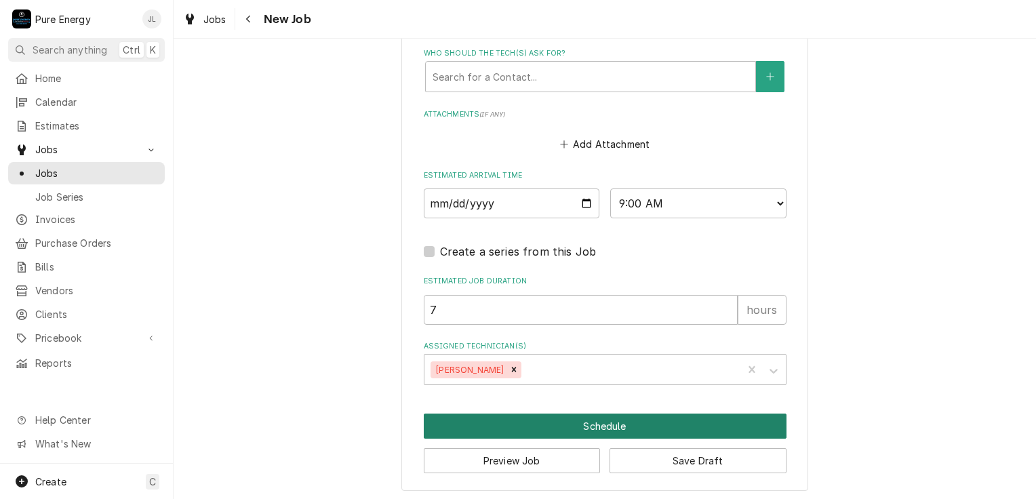
click at [555, 427] on button "Schedule" at bounding box center [605, 426] width 363 height 25
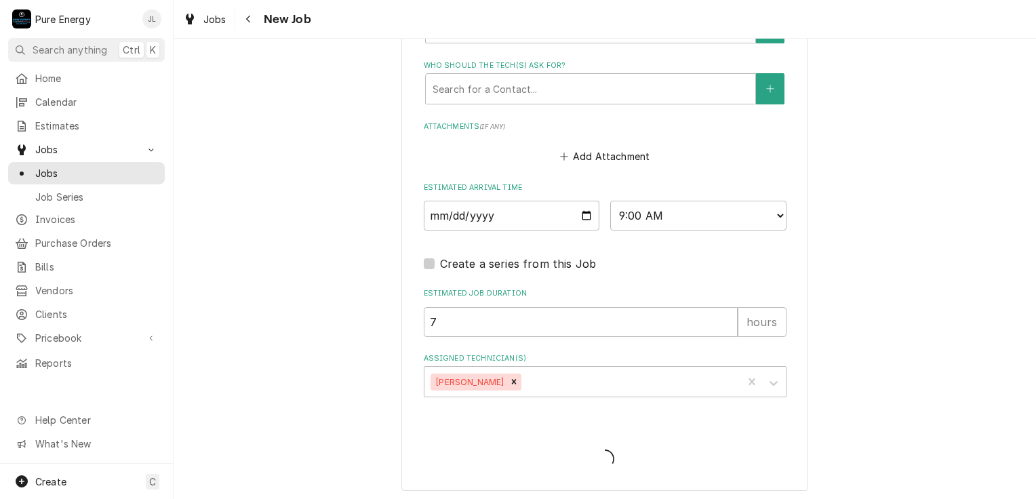
scroll to position [380, 0]
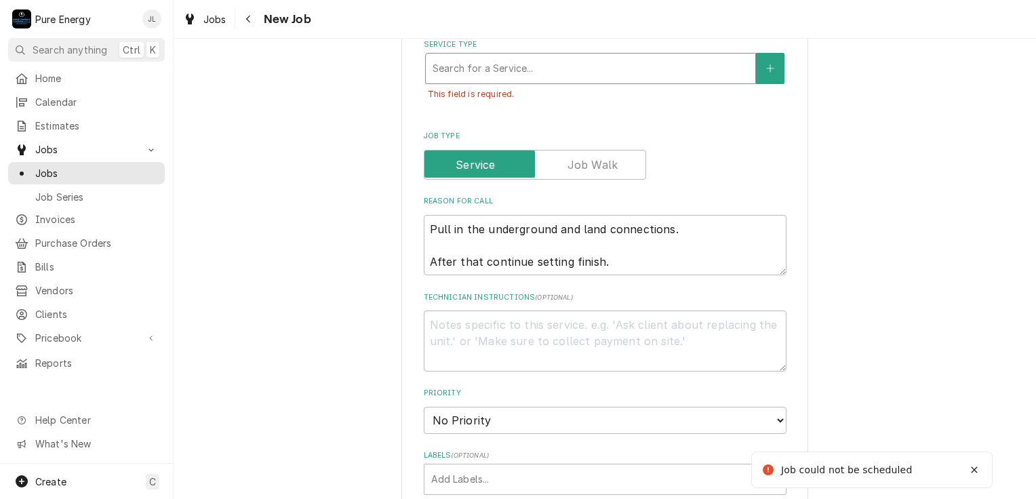
click at [549, 60] on div "Service Type" at bounding box center [591, 68] width 316 height 24
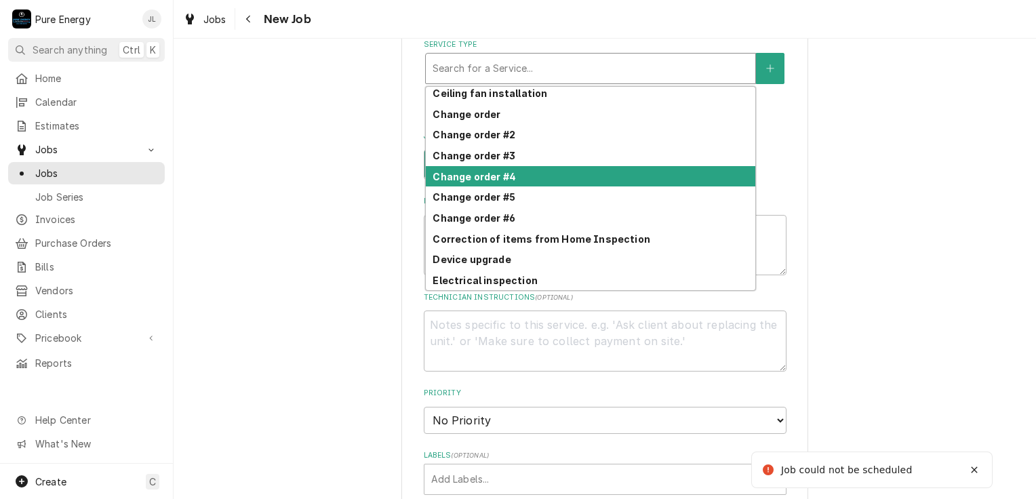
scroll to position [347, 0]
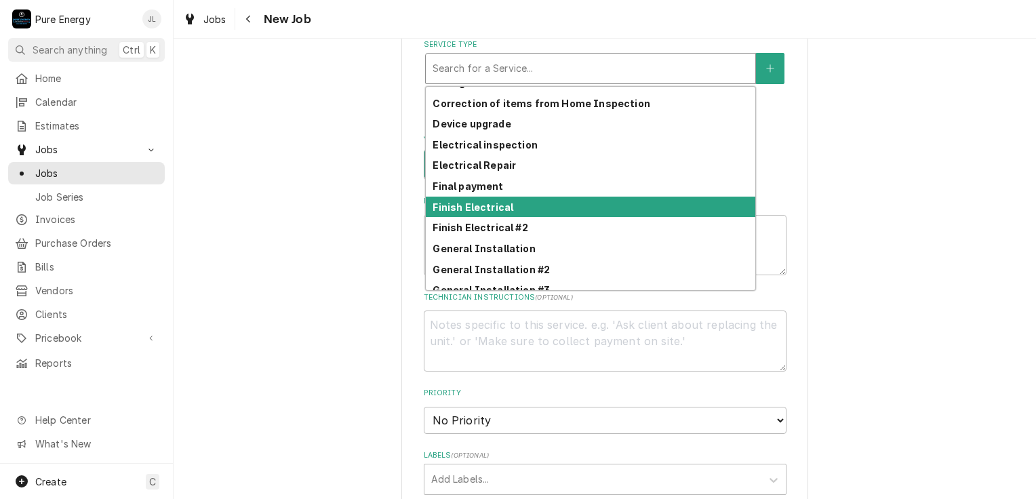
click at [501, 206] on strong "Finish Electrical" at bounding box center [473, 207] width 81 height 12
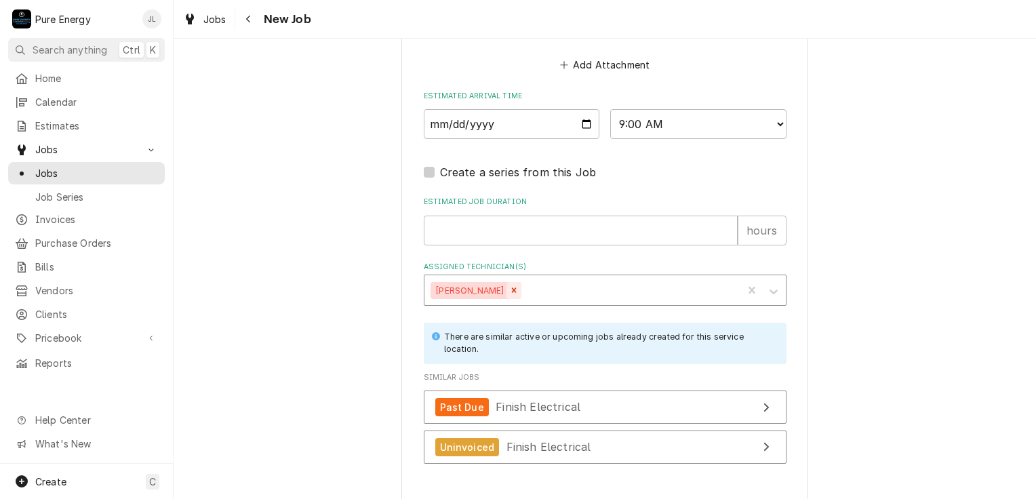
scroll to position [1126, 0]
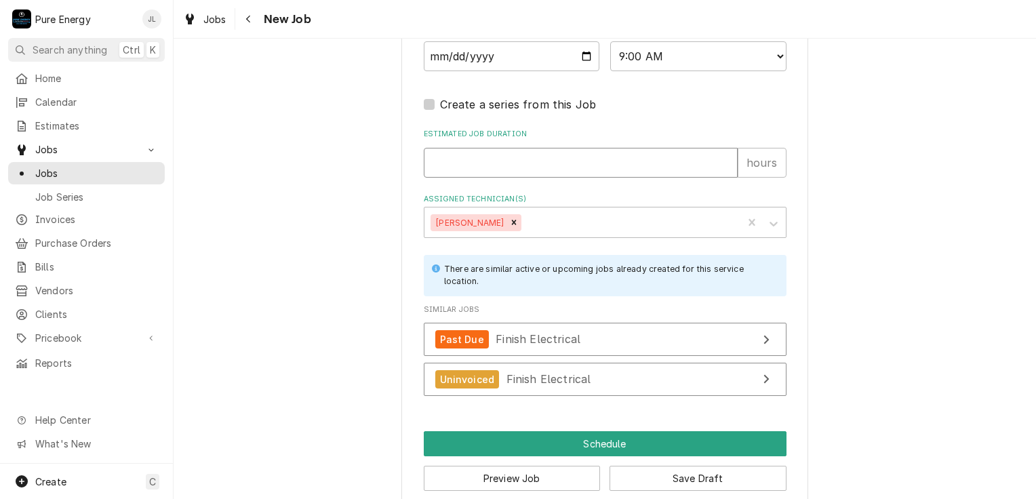
click at [505, 165] on input "Estimated Job Duration" at bounding box center [581, 163] width 314 height 30
type textarea "x"
type input "6"
type textarea "x"
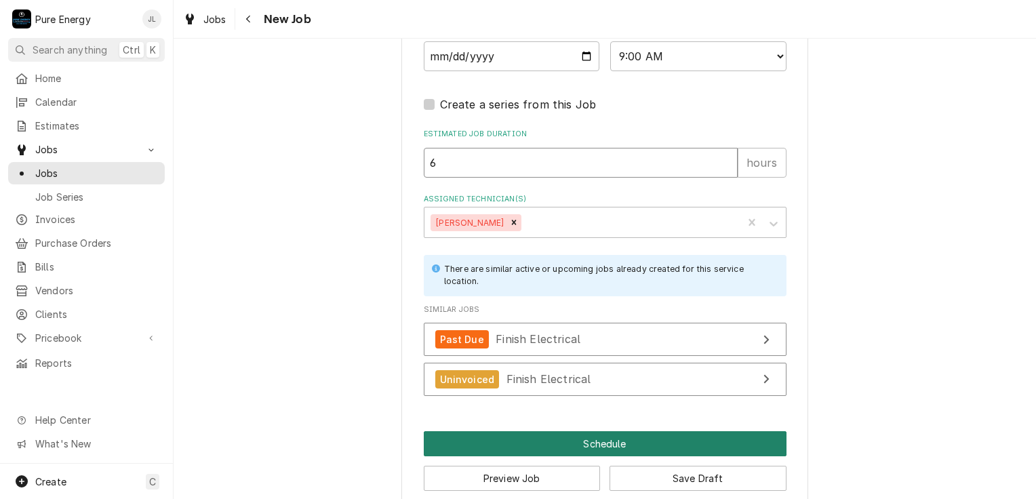
type input "6"
click at [514, 431] on button "Schedule" at bounding box center [605, 443] width 363 height 25
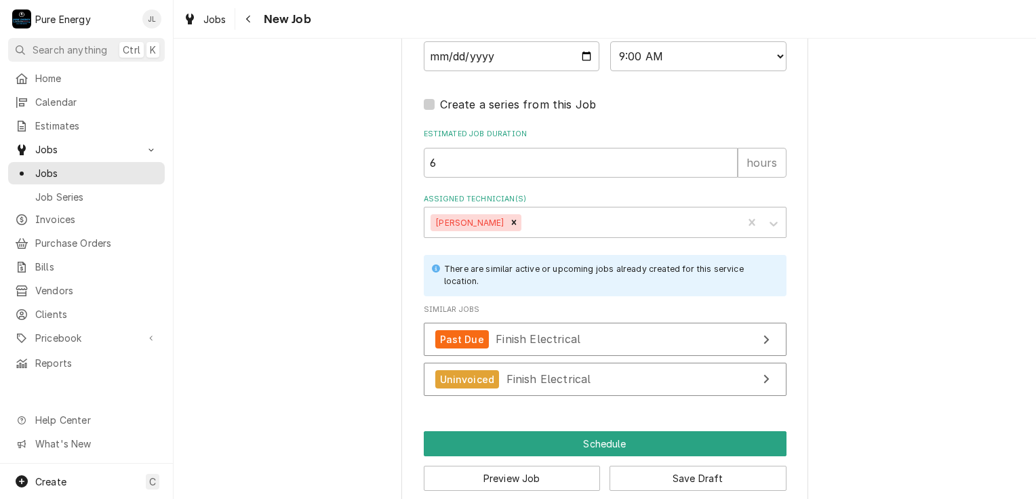
scroll to position [1087, 0]
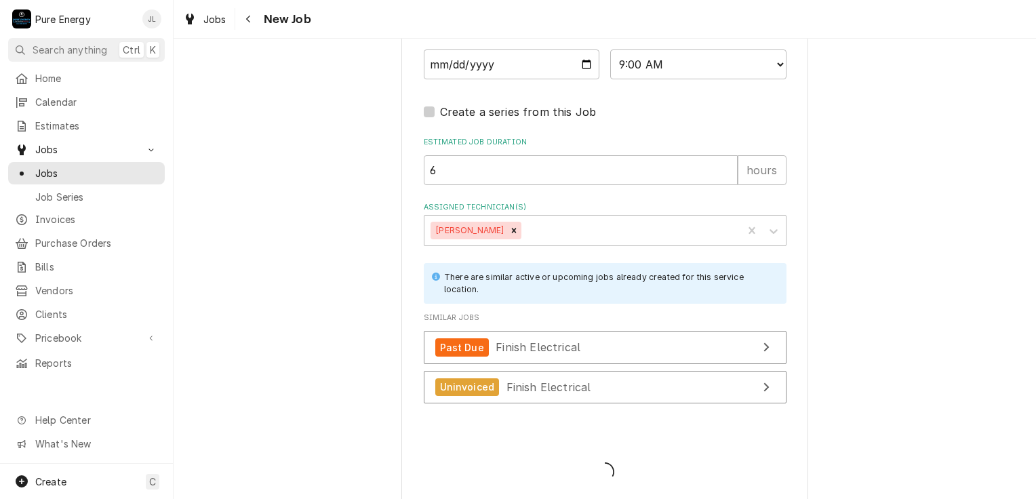
type textarea "x"
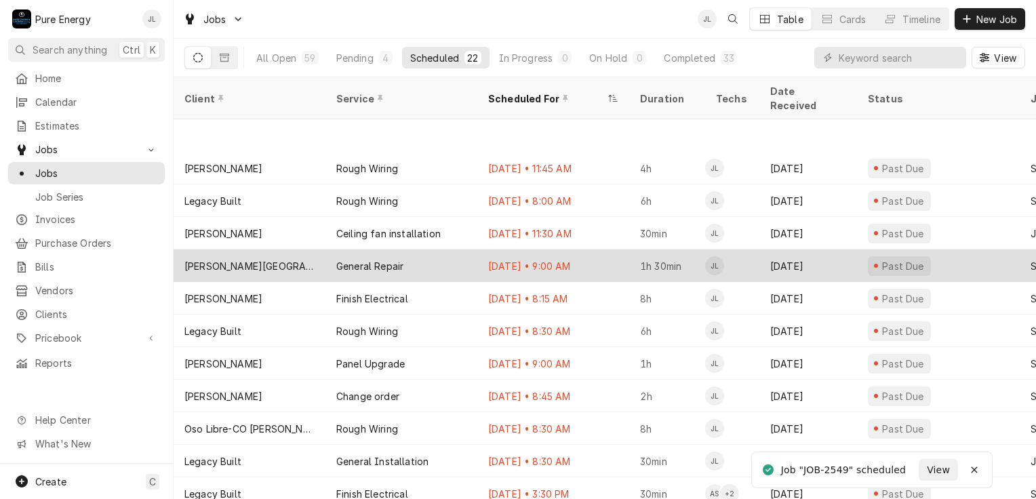
scroll to position [68, 0]
